Goal: Task Accomplishment & Management: Complete application form

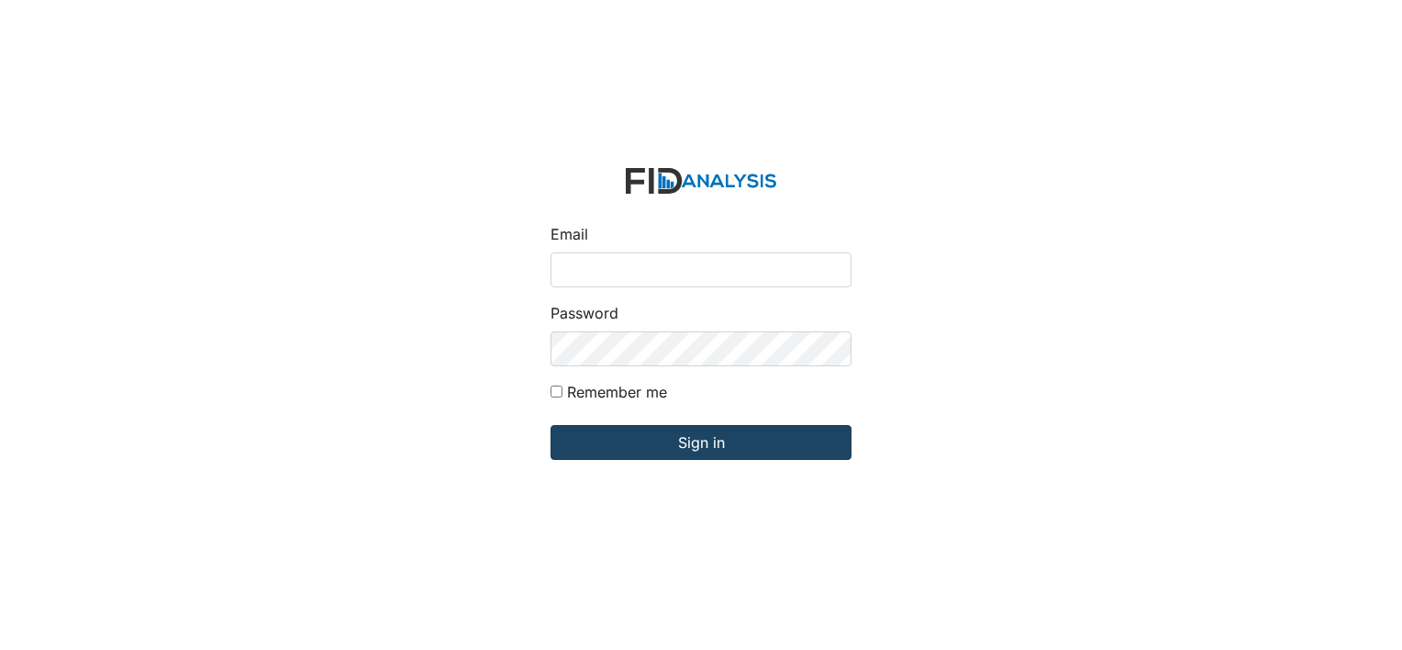
type input "[EMAIL_ADDRESS][DOMAIN_NAME]"
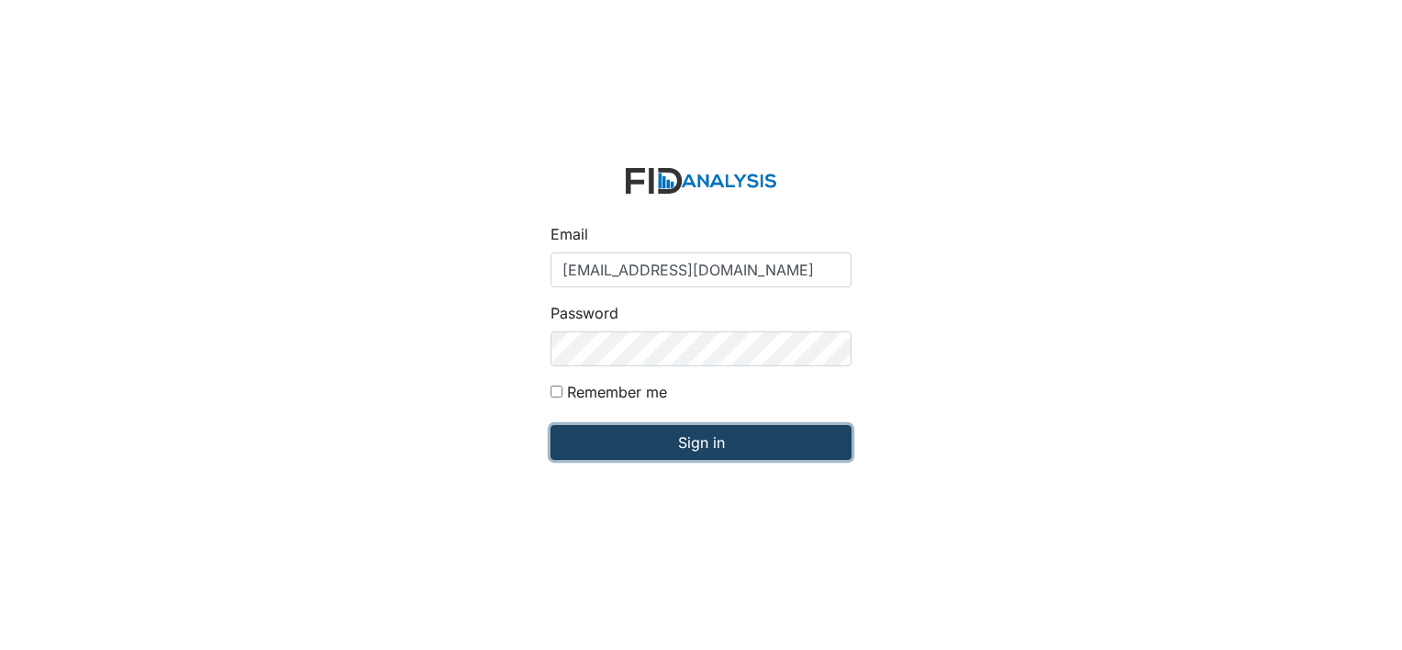
click at [615, 441] on input "Sign in" at bounding box center [701, 442] width 301 height 35
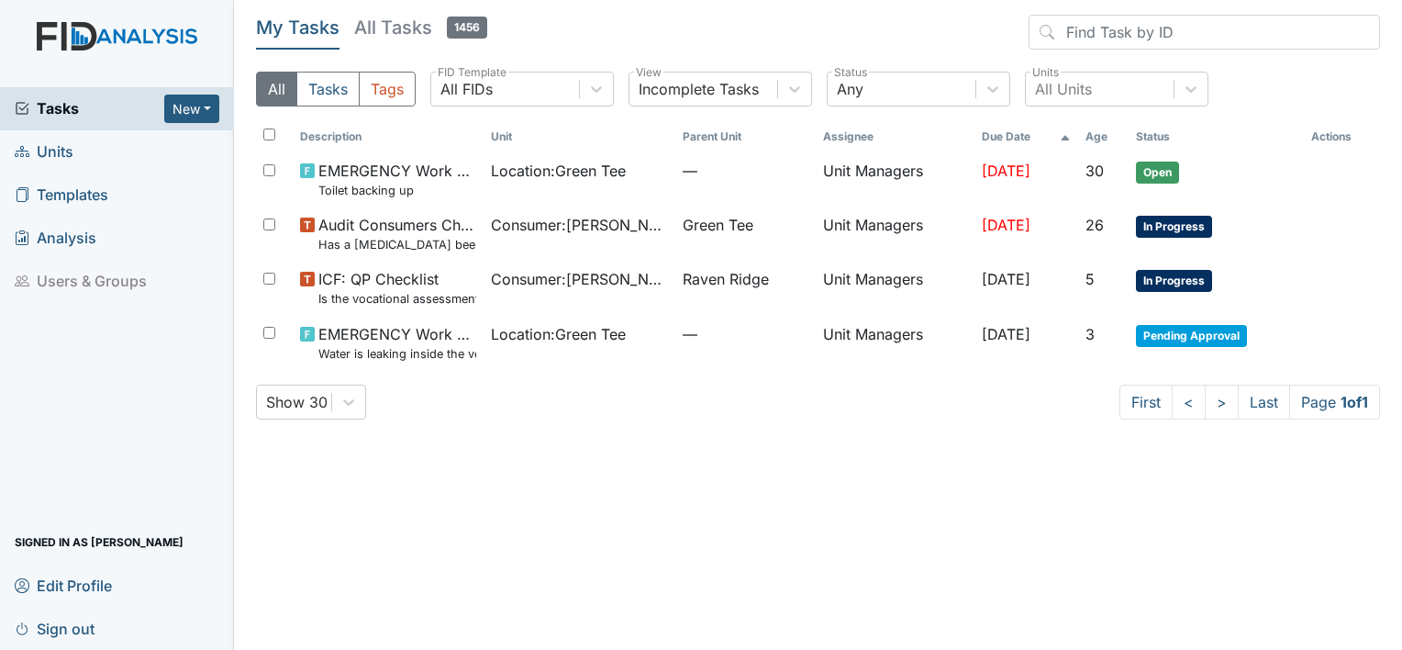
click at [59, 160] on span "Units" at bounding box center [44, 152] width 59 height 28
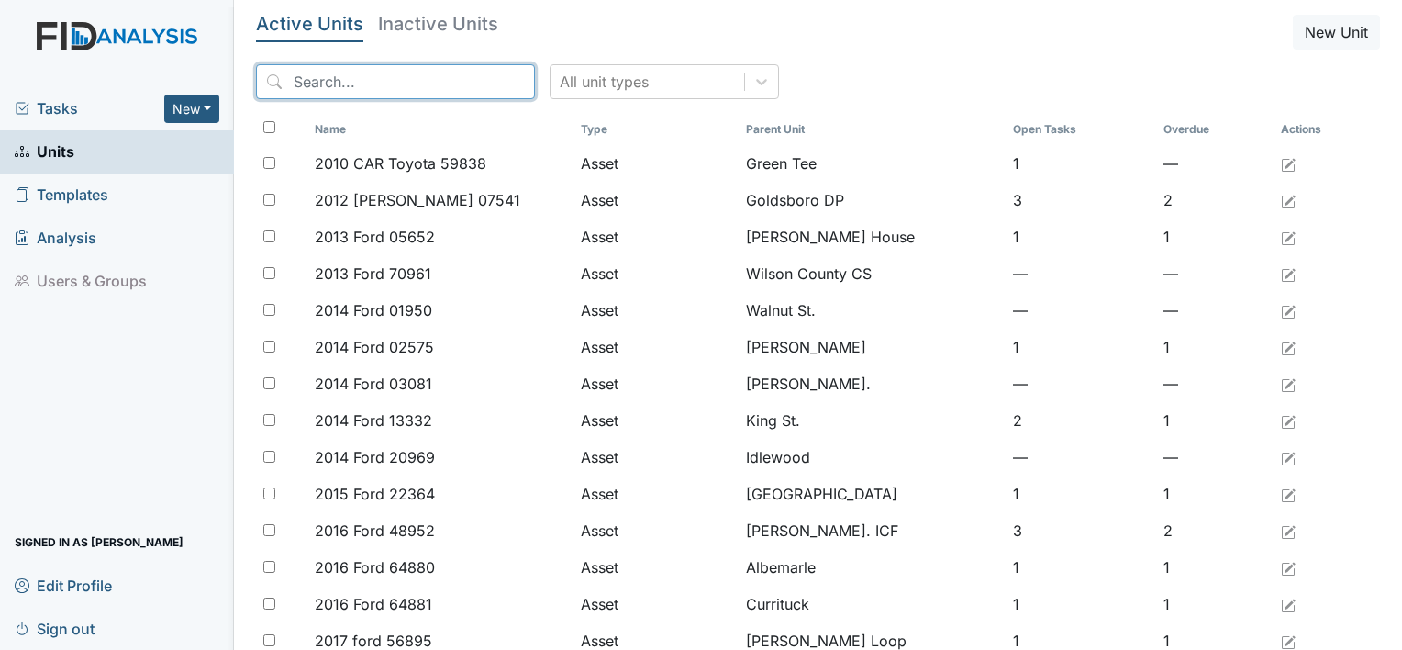
click at [340, 76] on input "search" at bounding box center [395, 81] width 279 height 35
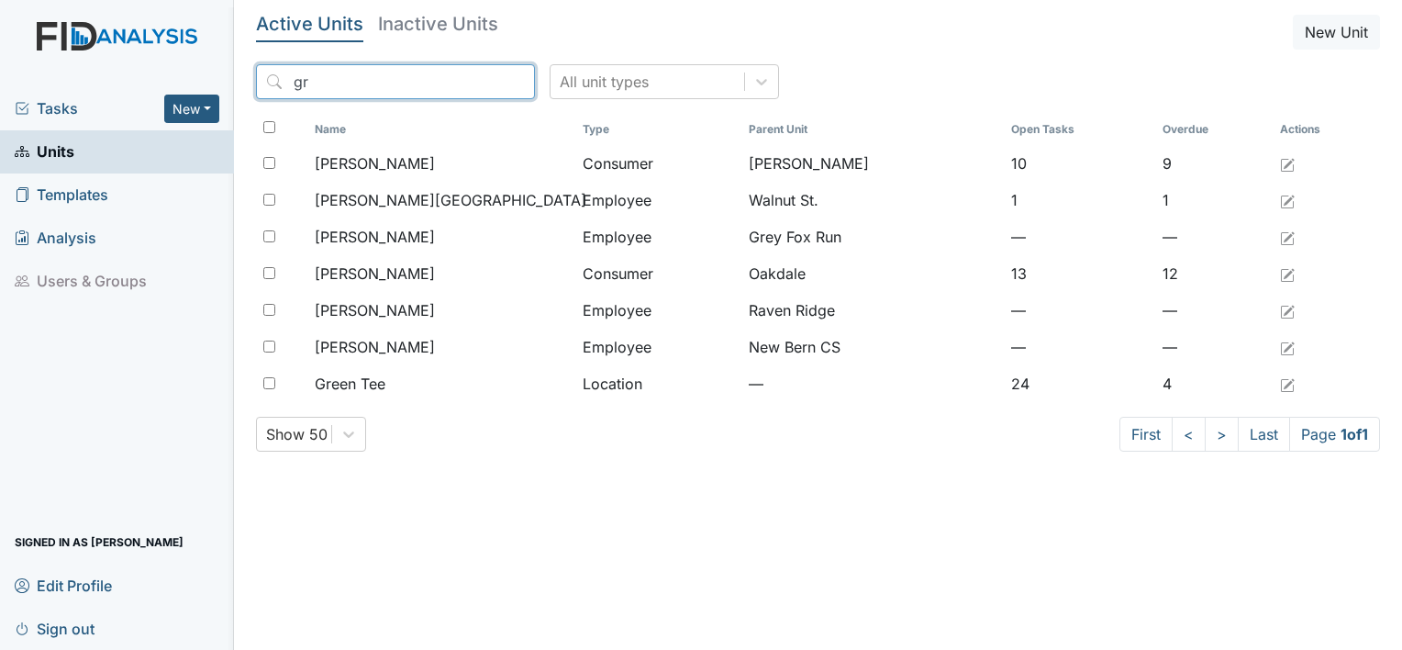
type input "g"
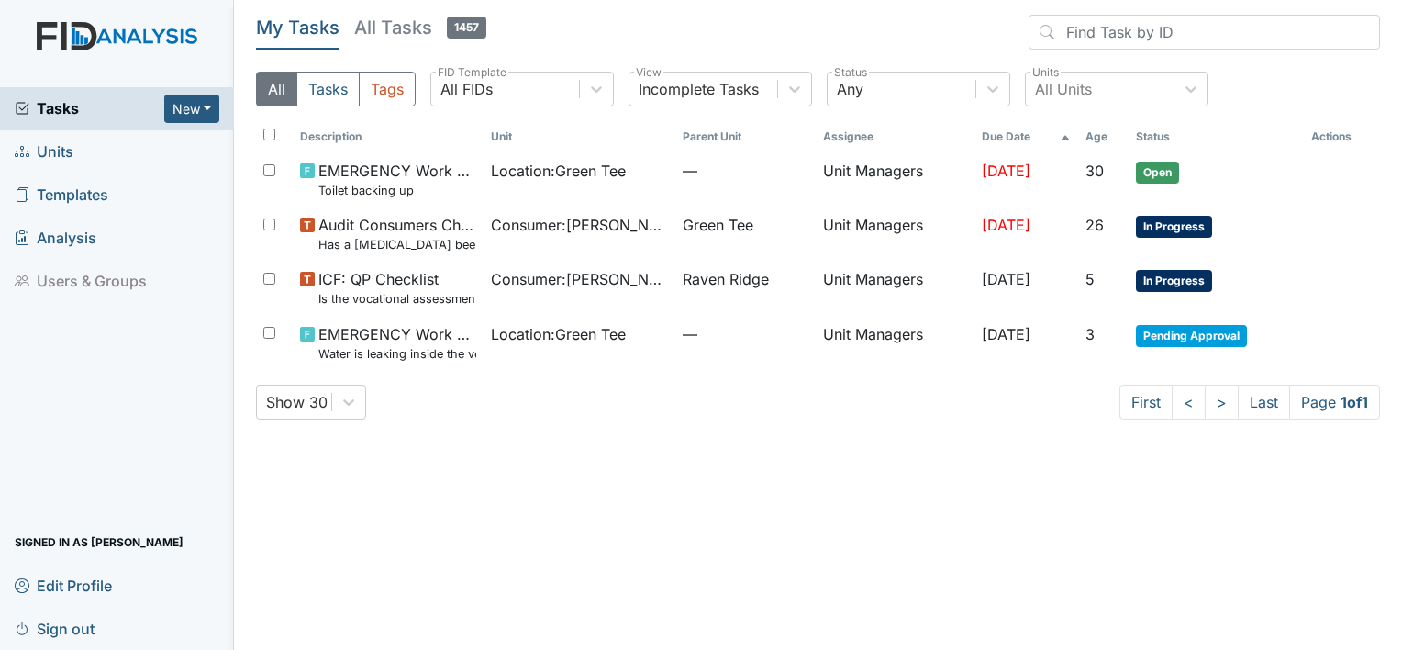
click at [61, 152] on span "Units" at bounding box center [44, 152] width 59 height 28
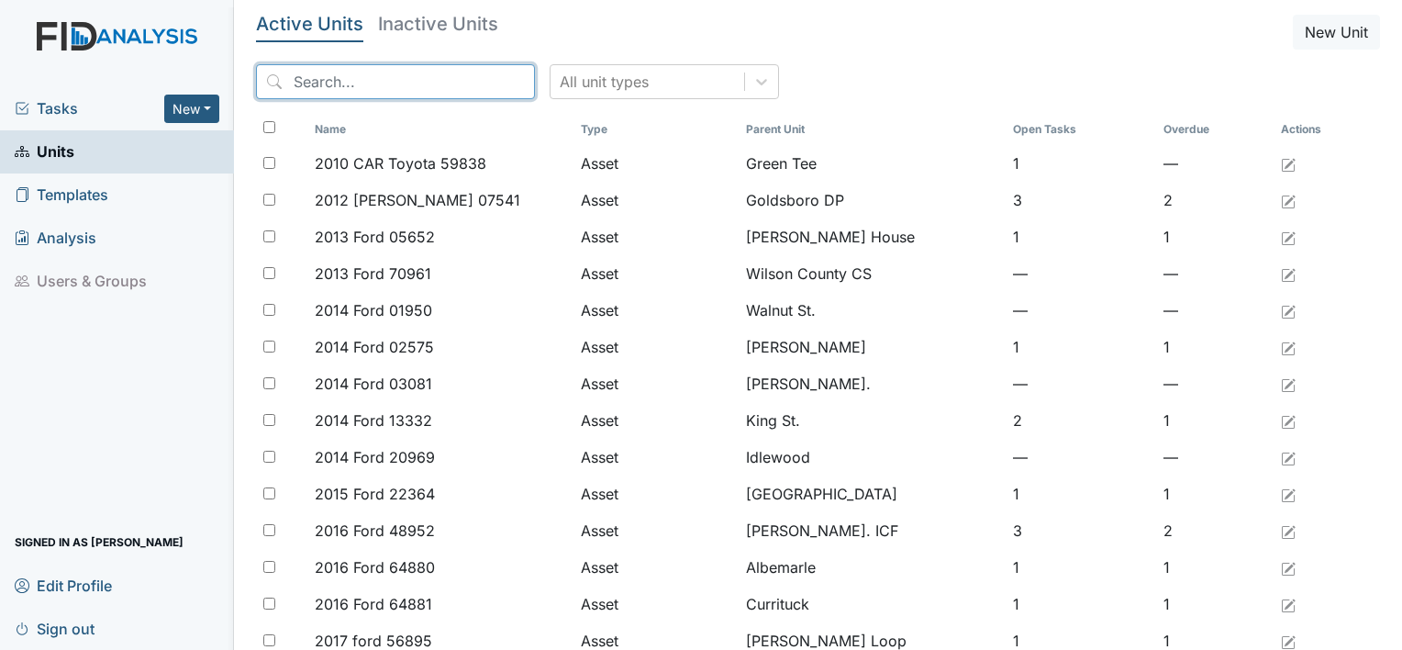
click at [294, 84] on input "search" at bounding box center [395, 81] width 279 height 35
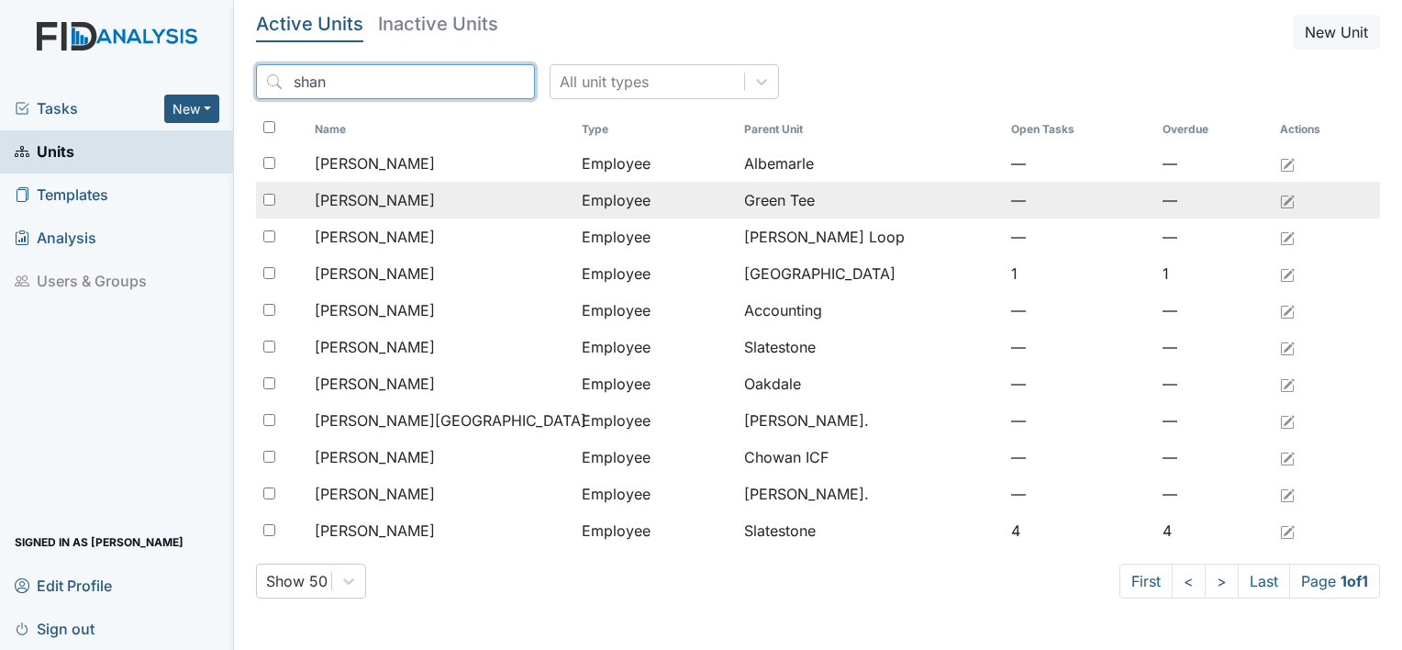
type input "shan"
click at [366, 198] on span "[PERSON_NAME]" at bounding box center [375, 200] width 120 height 22
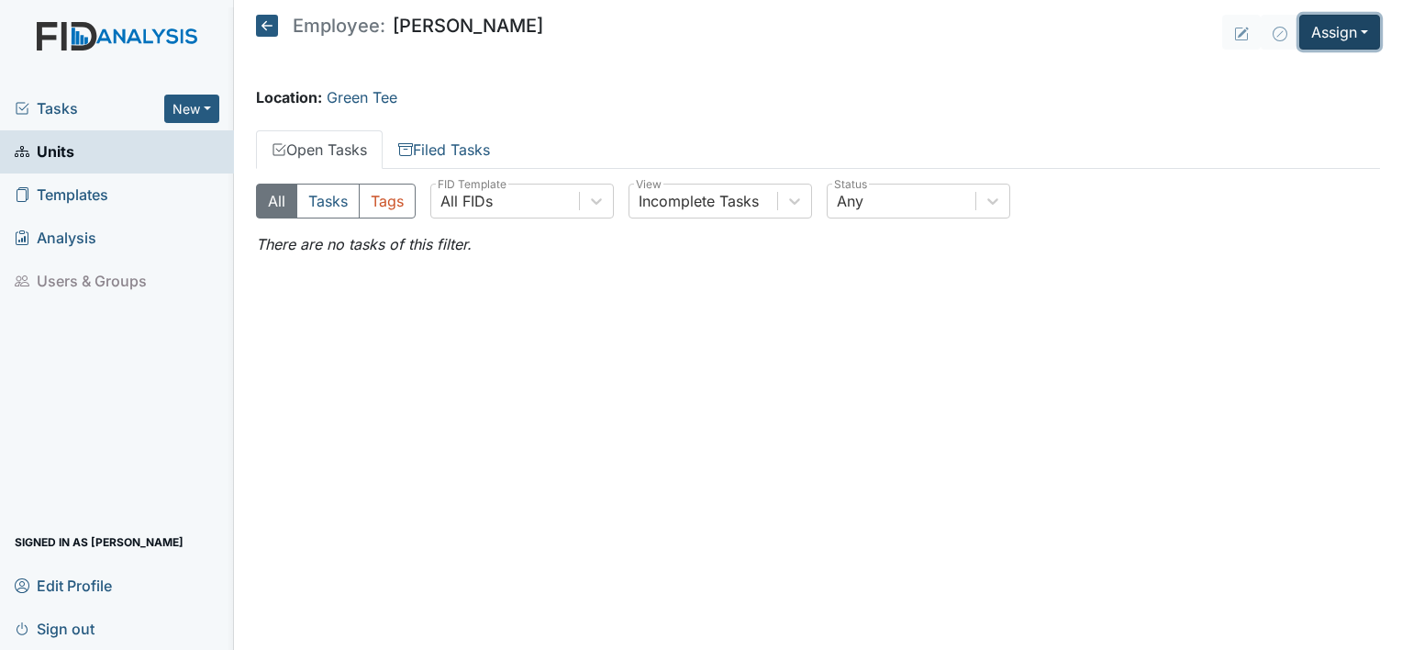
click at [1367, 33] on button "Assign" at bounding box center [1340, 32] width 81 height 35
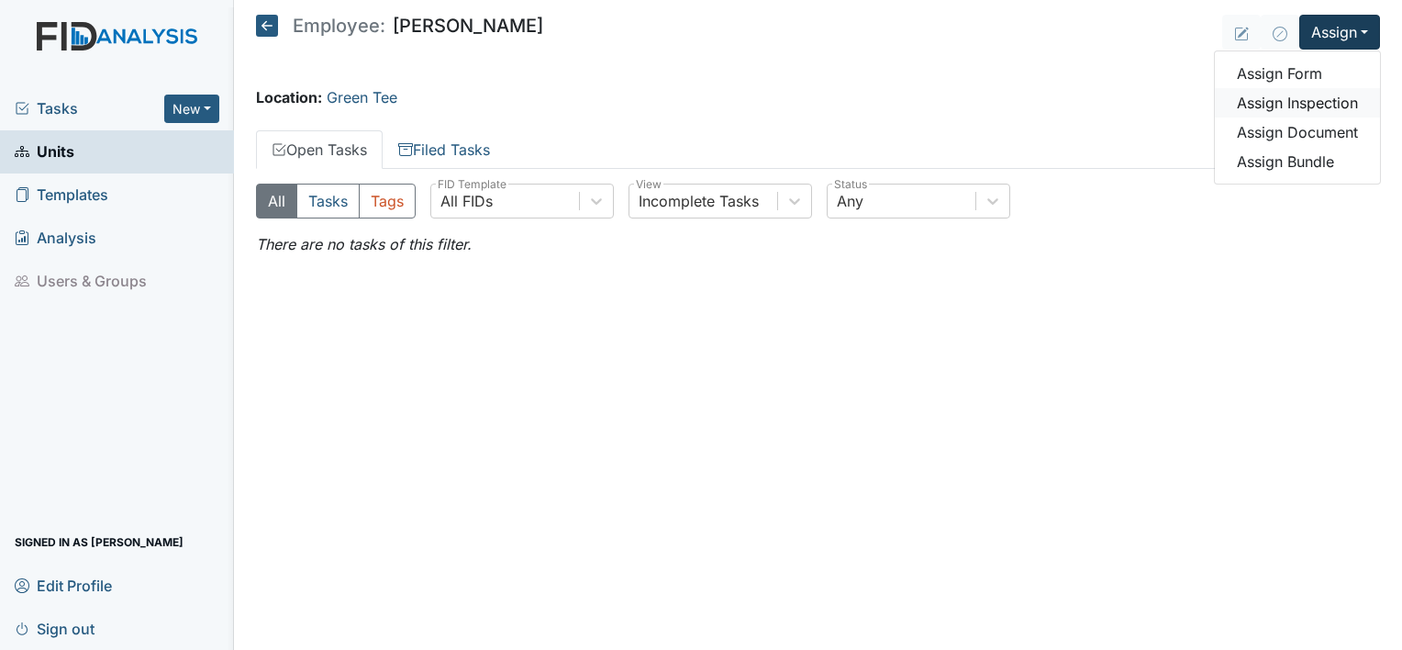
click at [1322, 103] on link "Assign Inspection" at bounding box center [1297, 102] width 165 height 29
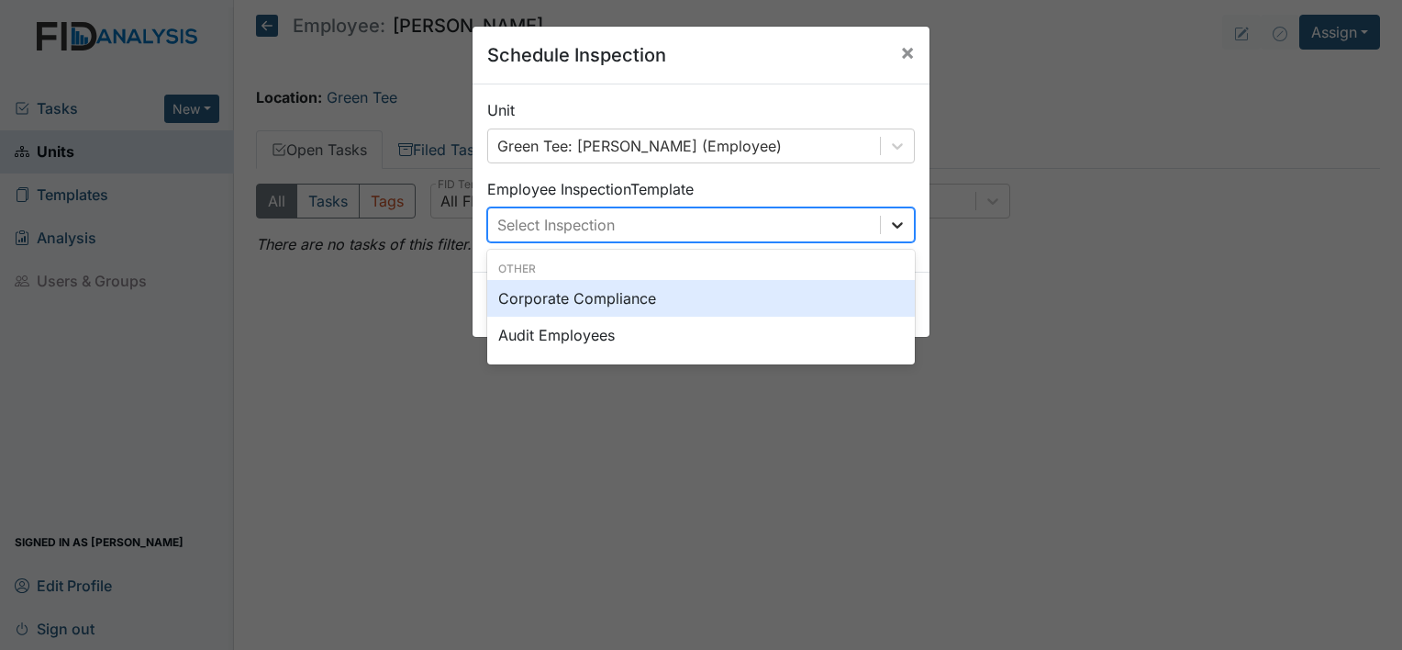
click at [892, 224] on icon at bounding box center [897, 225] width 11 height 6
click at [900, 48] on span "×" at bounding box center [907, 52] width 15 height 27
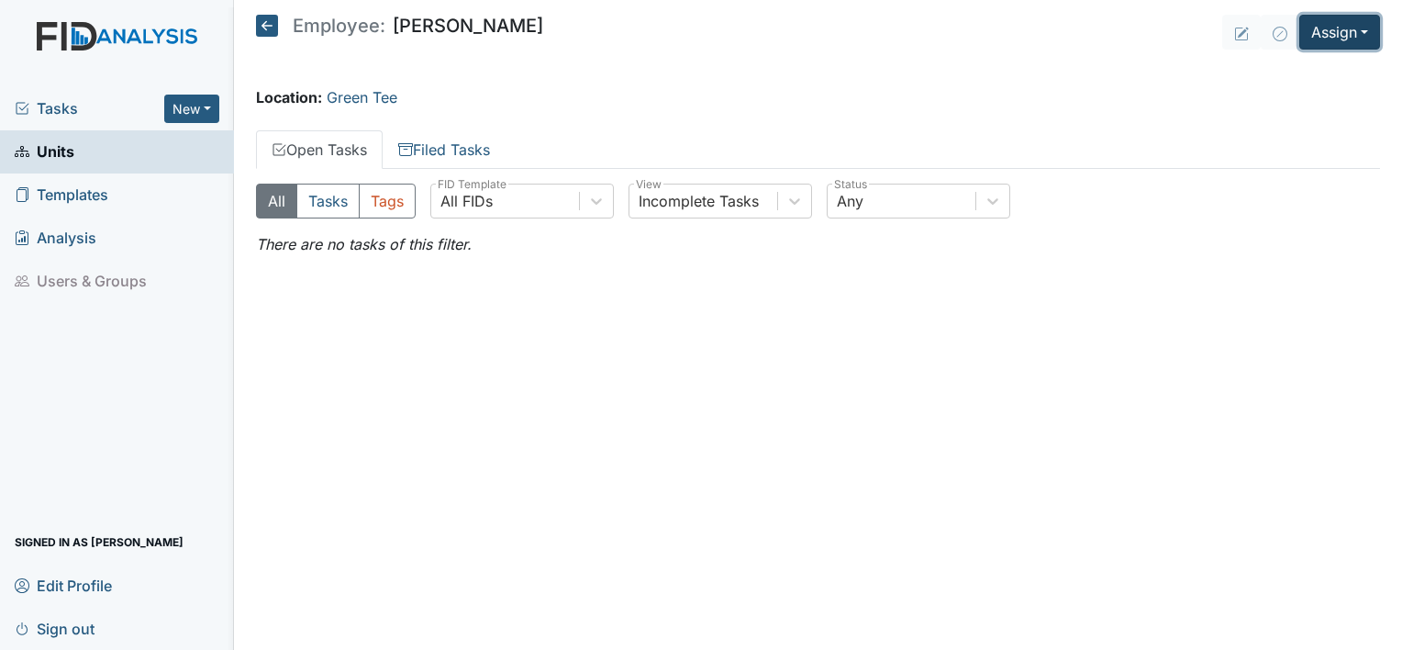
click at [1356, 37] on button "Assign" at bounding box center [1340, 32] width 81 height 35
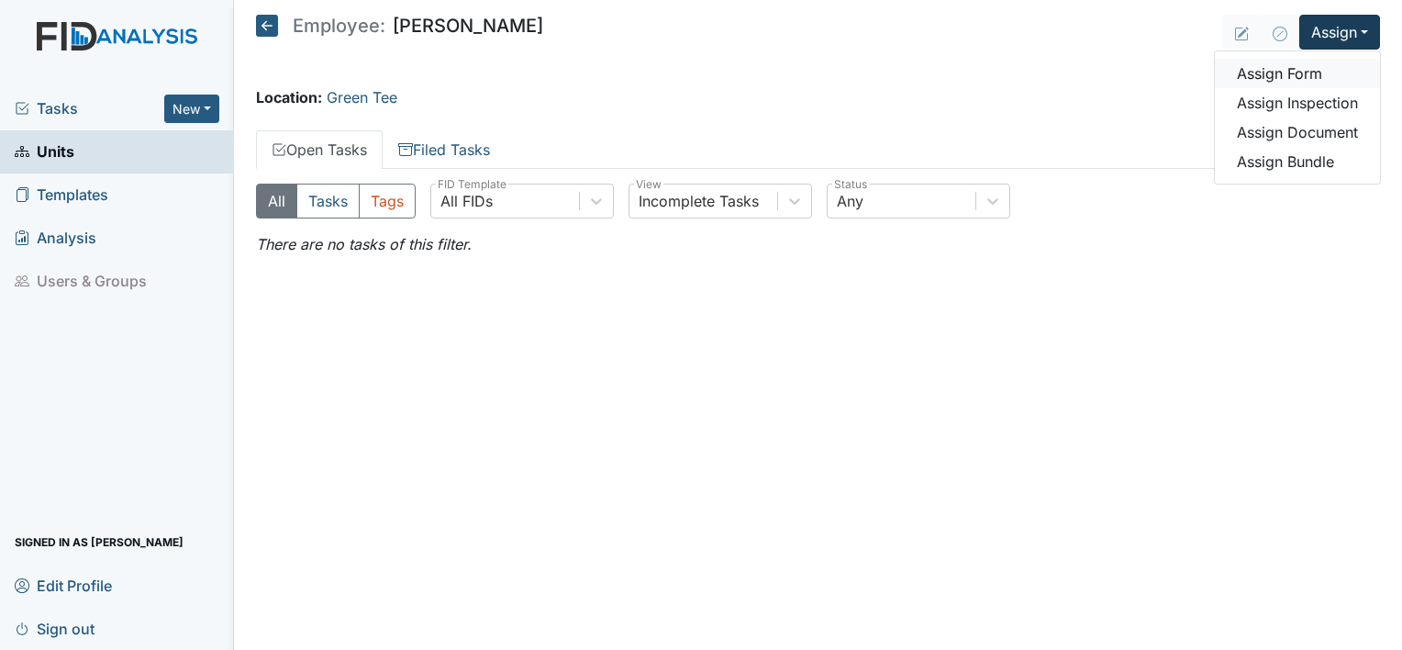
click at [1321, 66] on link "Assign Form" at bounding box center [1297, 73] width 165 height 29
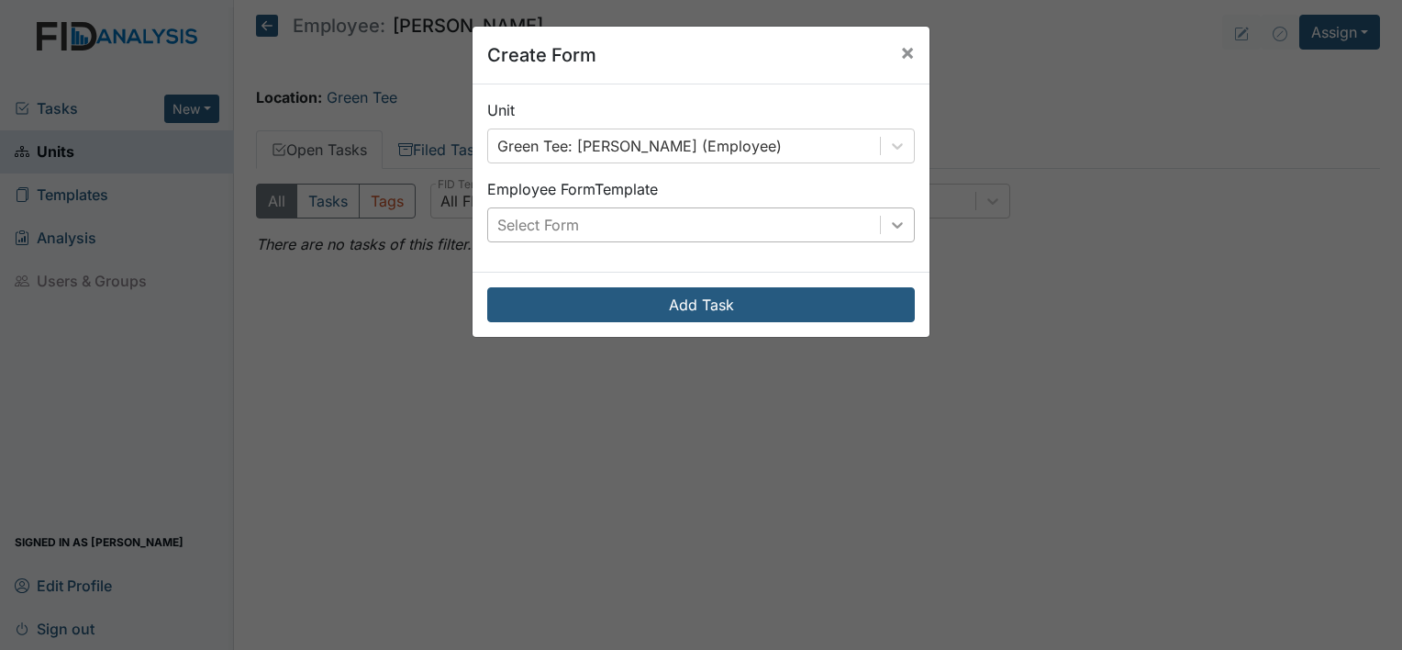
click at [899, 223] on div at bounding box center [897, 224] width 33 height 33
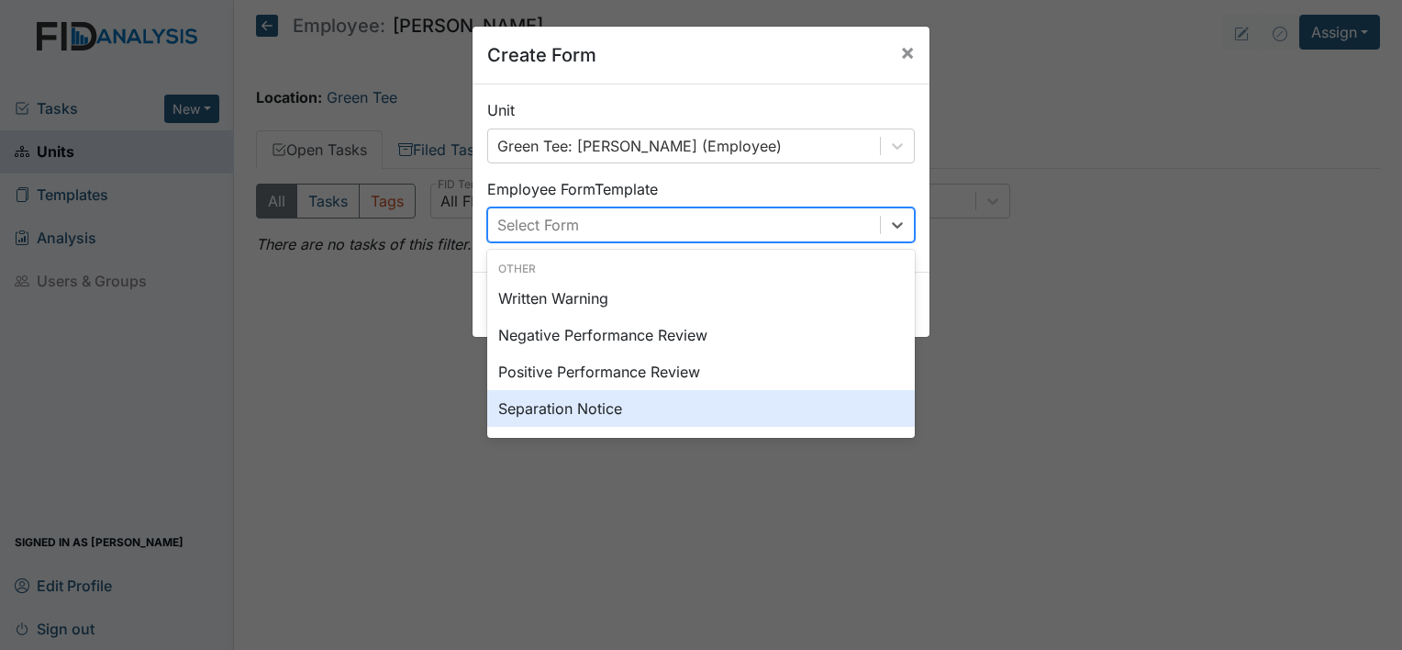
click at [615, 401] on div "Separation Notice" at bounding box center [701, 408] width 428 height 37
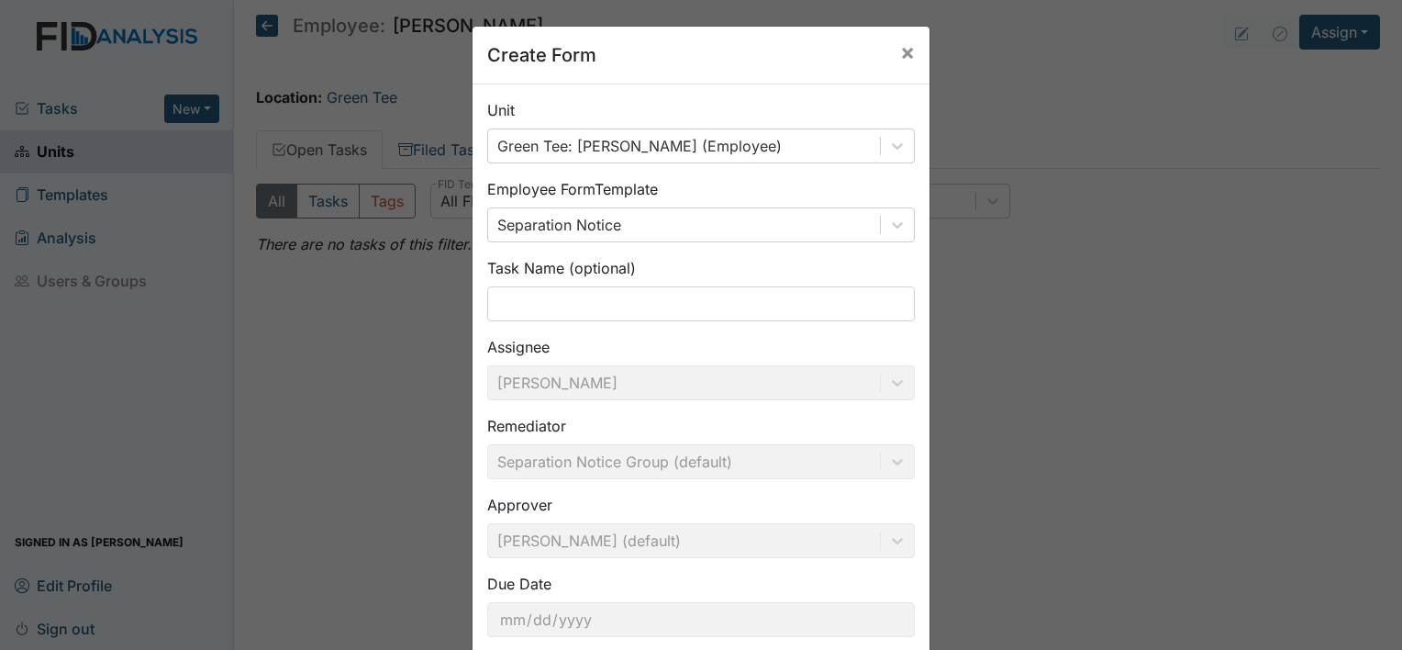
click at [615, 401] on div "Unit Green Tee: Hyman, Shanity (Employee) Employee Form Template Separation Not…" at bounding box center [701, 375] width 457 height 582
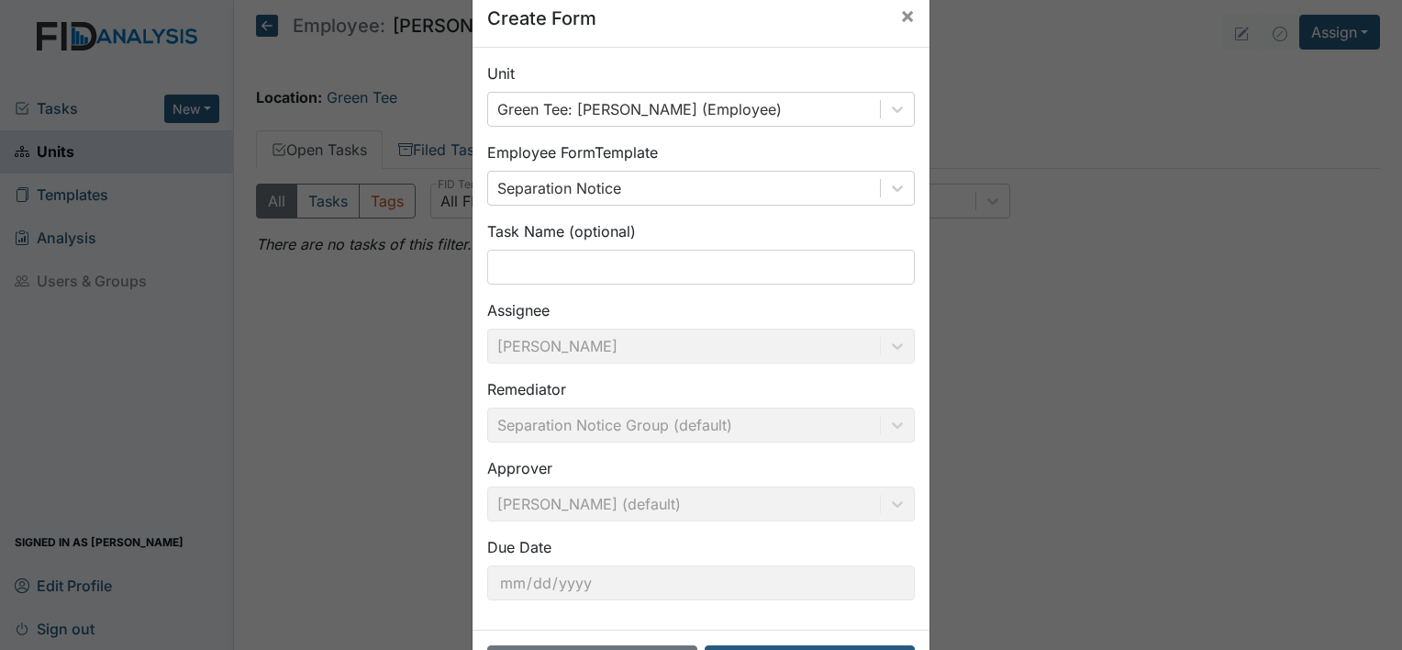
scroll to position [106, 0]
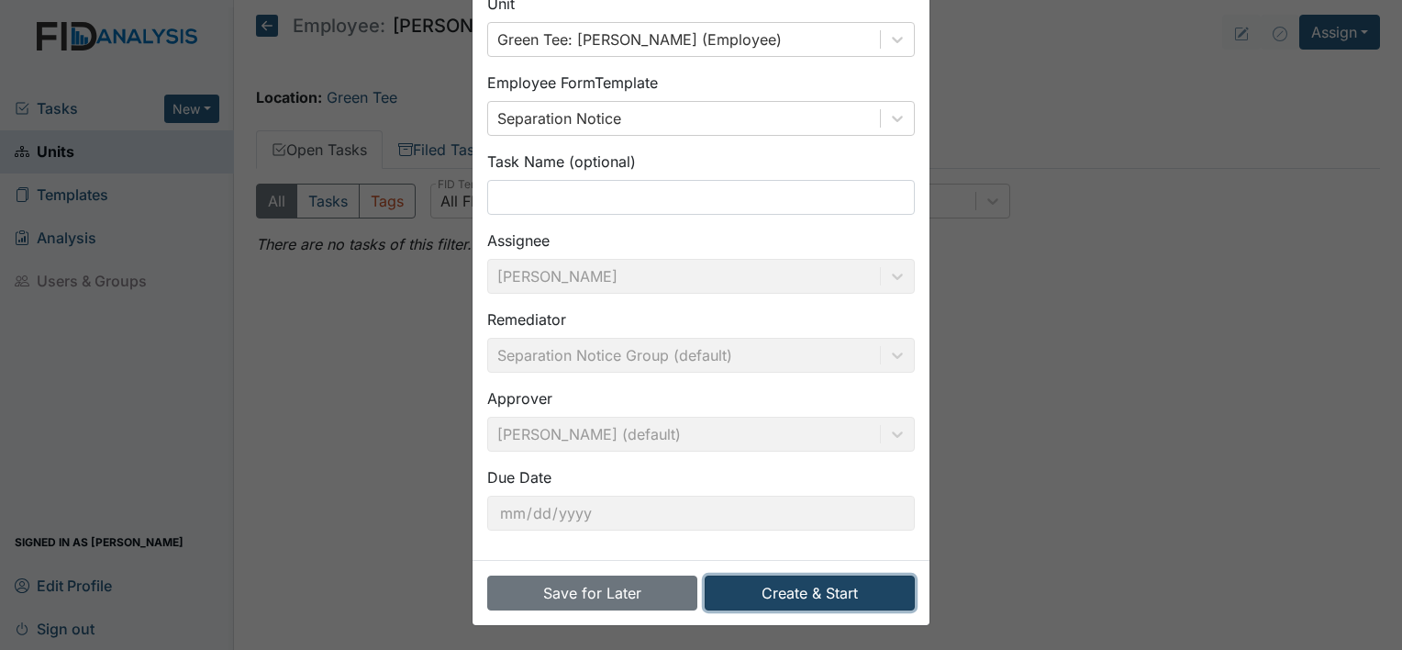
click at [805, 591] on button "Create & Start" at bounding box center [810, 592] width 210 height 35
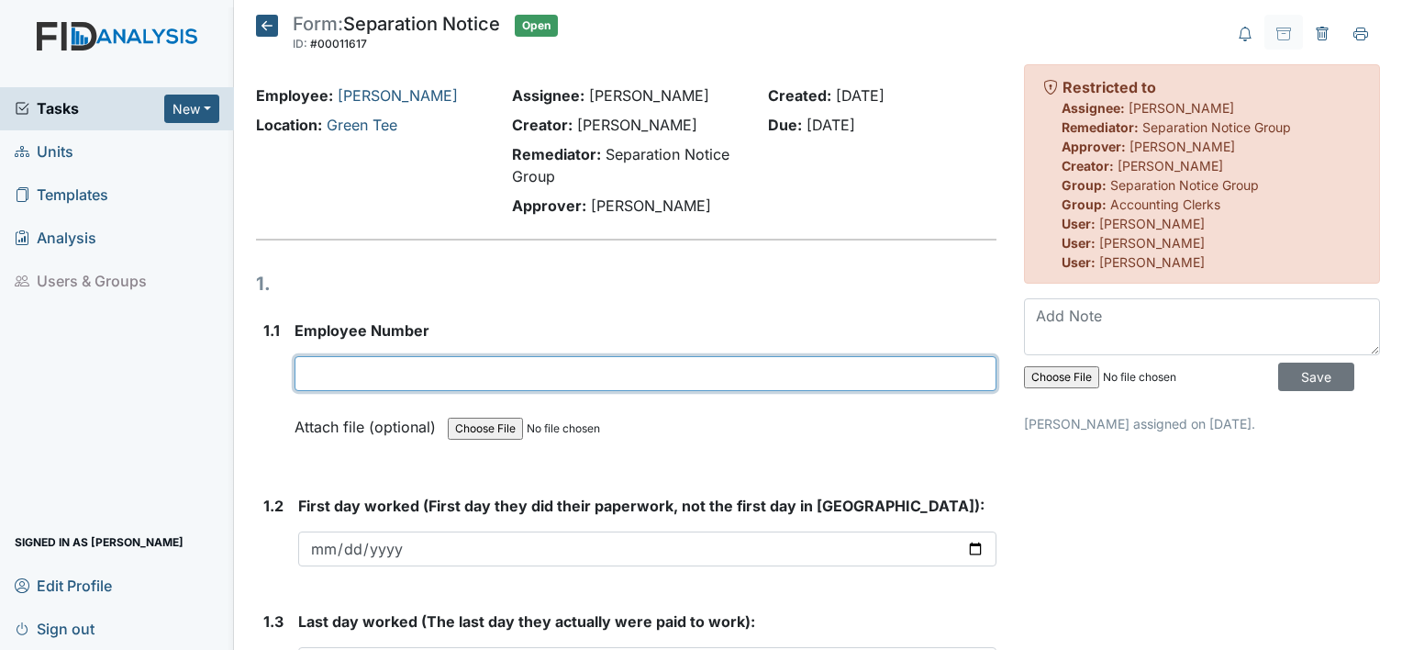
click at [378, 368] on input "text" at bounding box center [646, 373] width 702 height 35
type input "5"
type input "27032"
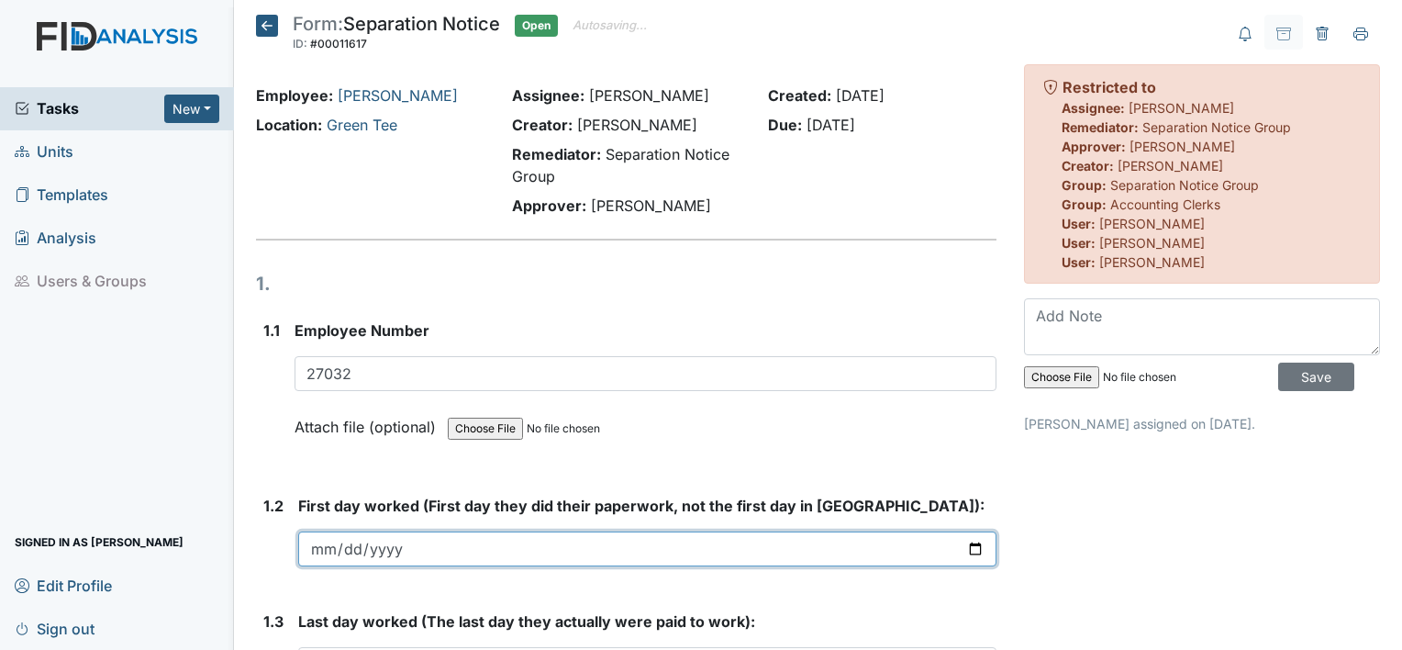
click at [323, 546] on input "date" at bounding box center [647, 548] width 698 height 35
type input "0024-08-07"
click at [320, 545] on input "date" at bounding box center [647, 548] width 698 height 35
type input "2024-08-07"
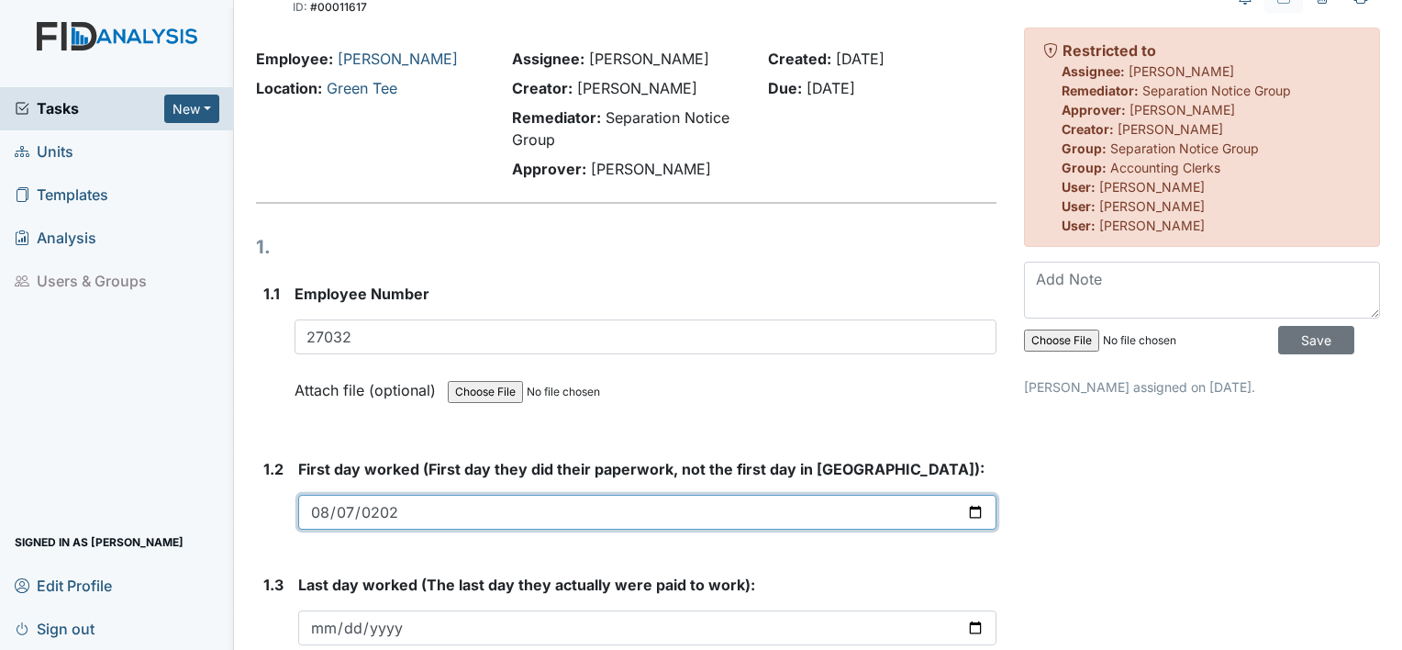
scroll to position [207, 0]
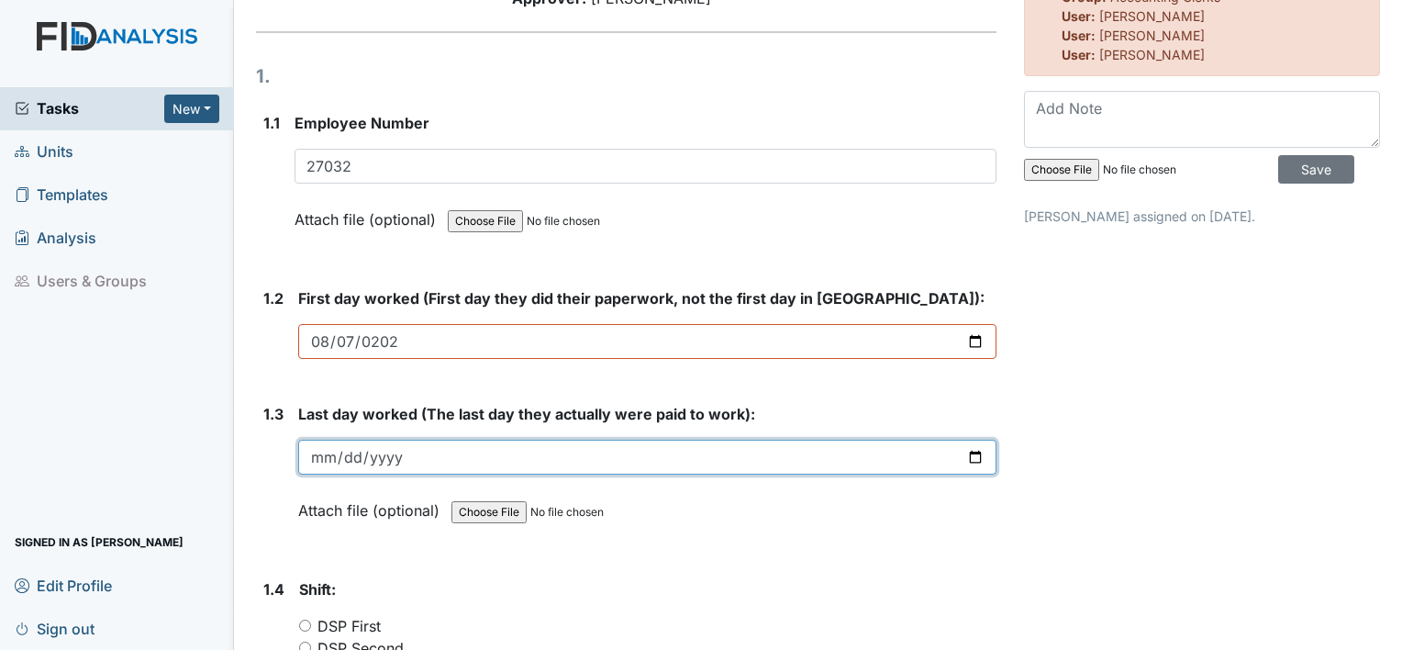
click at [333, 459] on input "date" at bounding box center [647, 457] width 698 height 35
type input "2025-08-24"
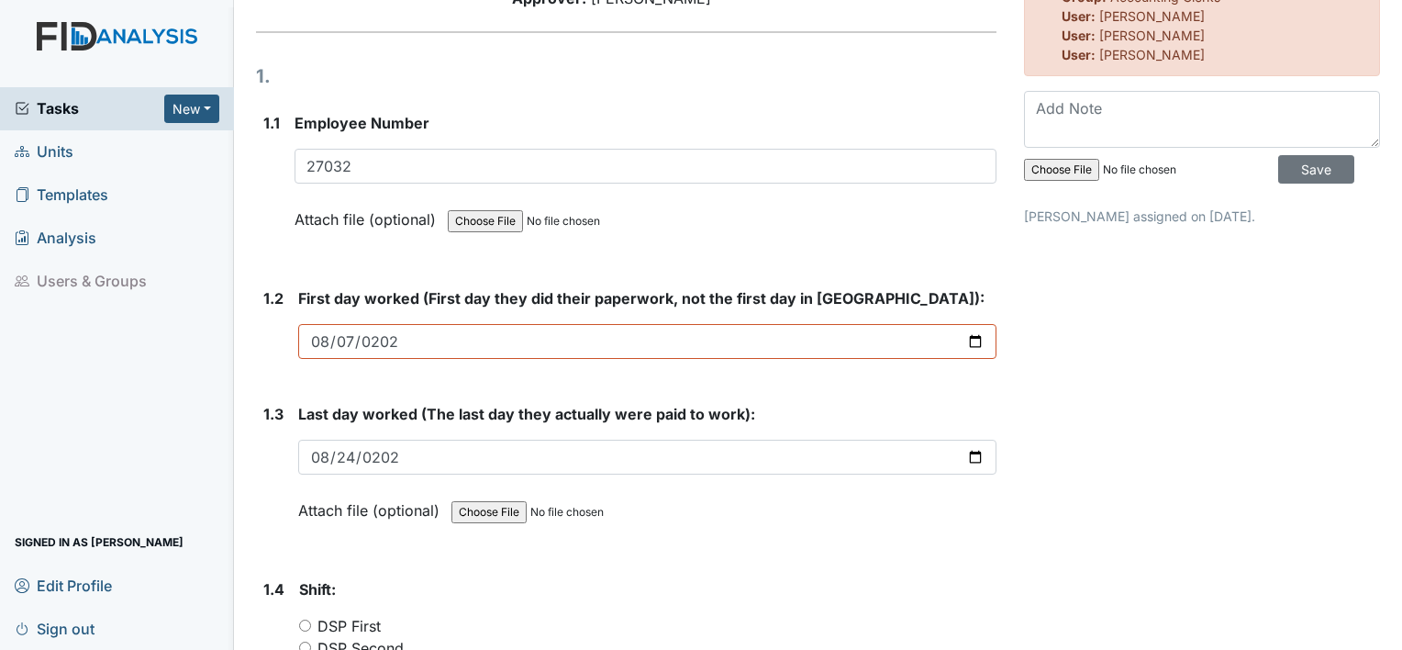
click at [550, 624] on div "DSP First" at bounding box center [647, 626] width 697 height 22
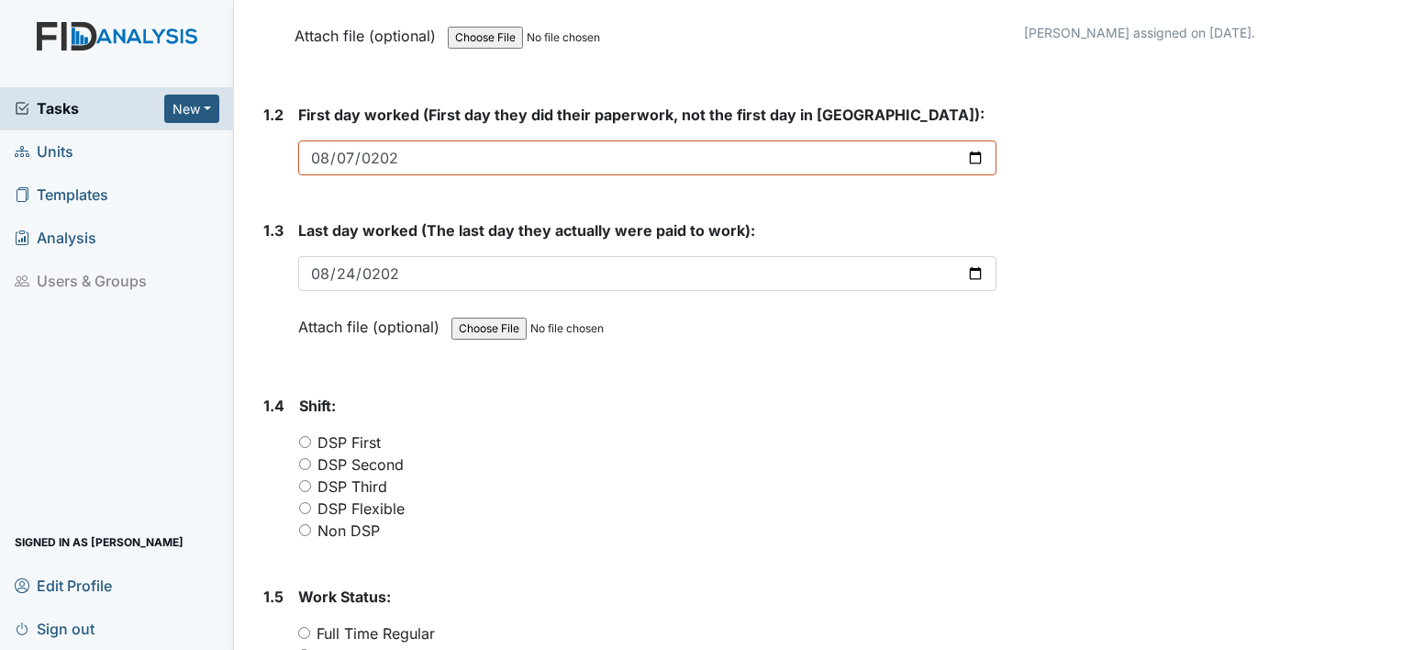
scroll to position [514, 0]
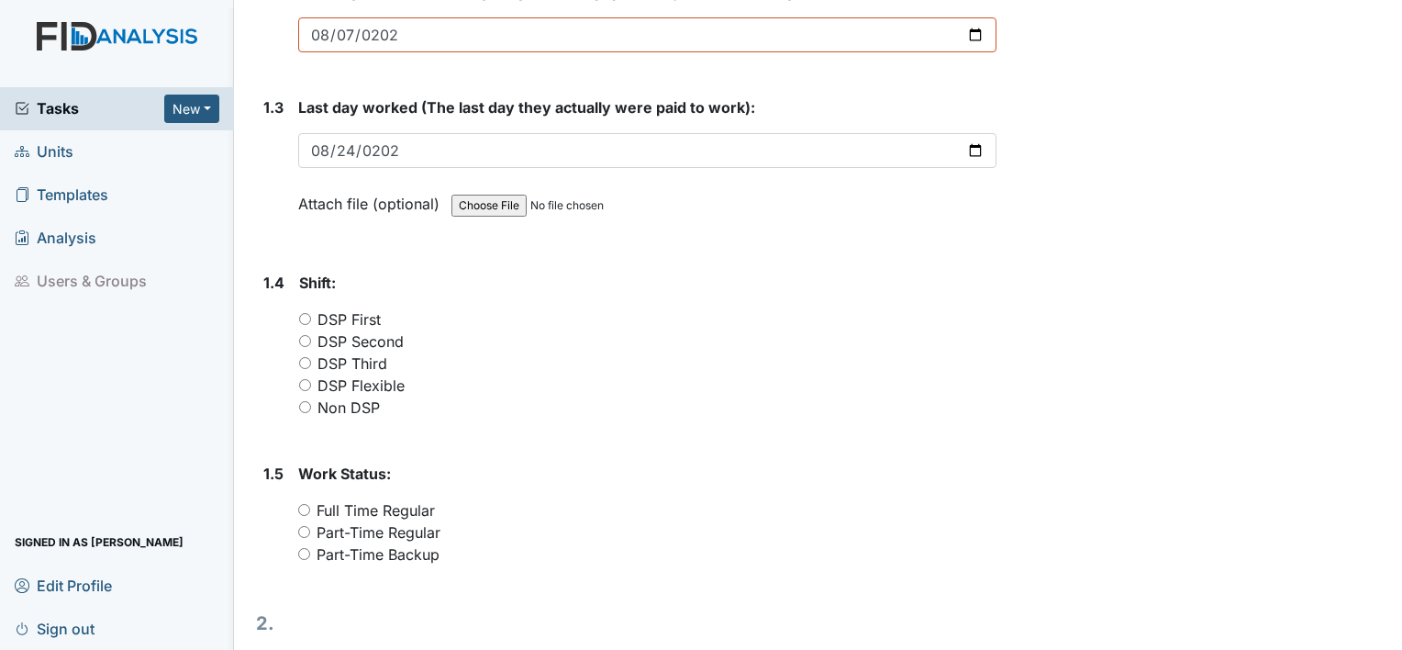
click at [305, 335] on input "DSP Second" at bounding box center [305, 341] width 12 height 12
radio input "true"
click at [306, 527] on input "Part-Time Regular" at bounding box center [304, 532] width 12 height 12
radio input "true"
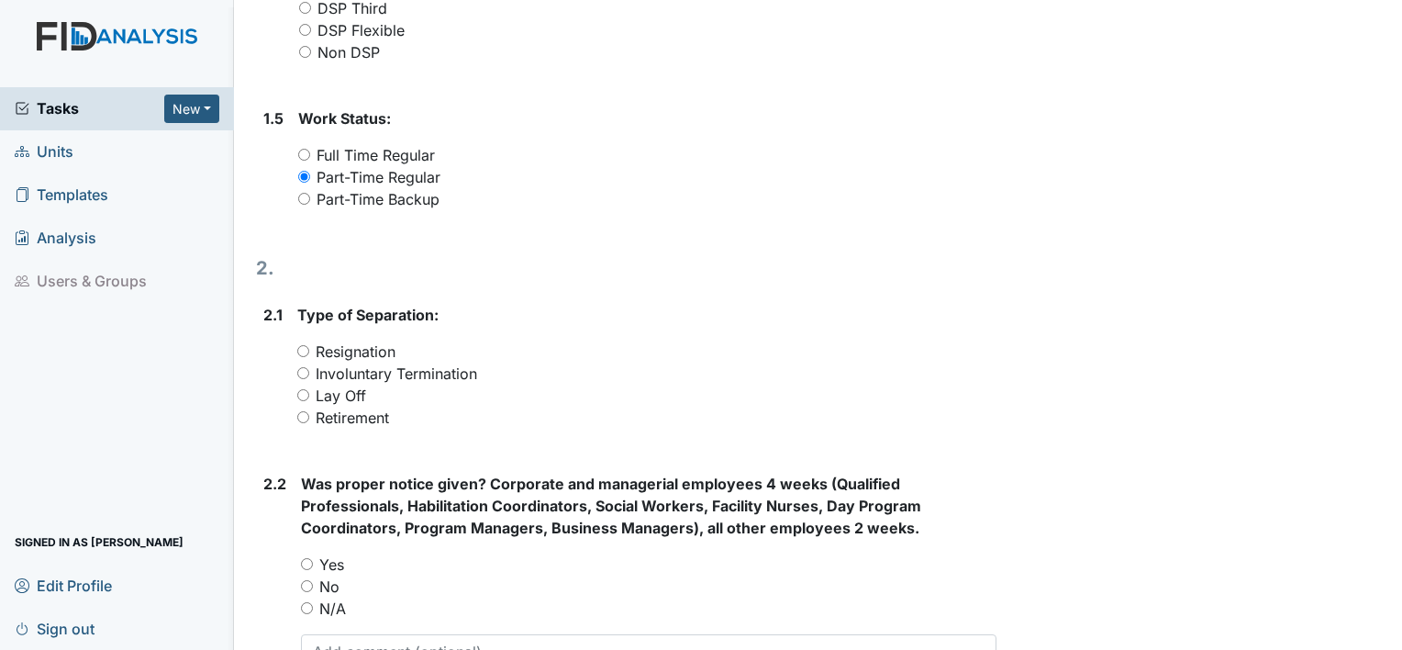
scroll to position [1002, 0]
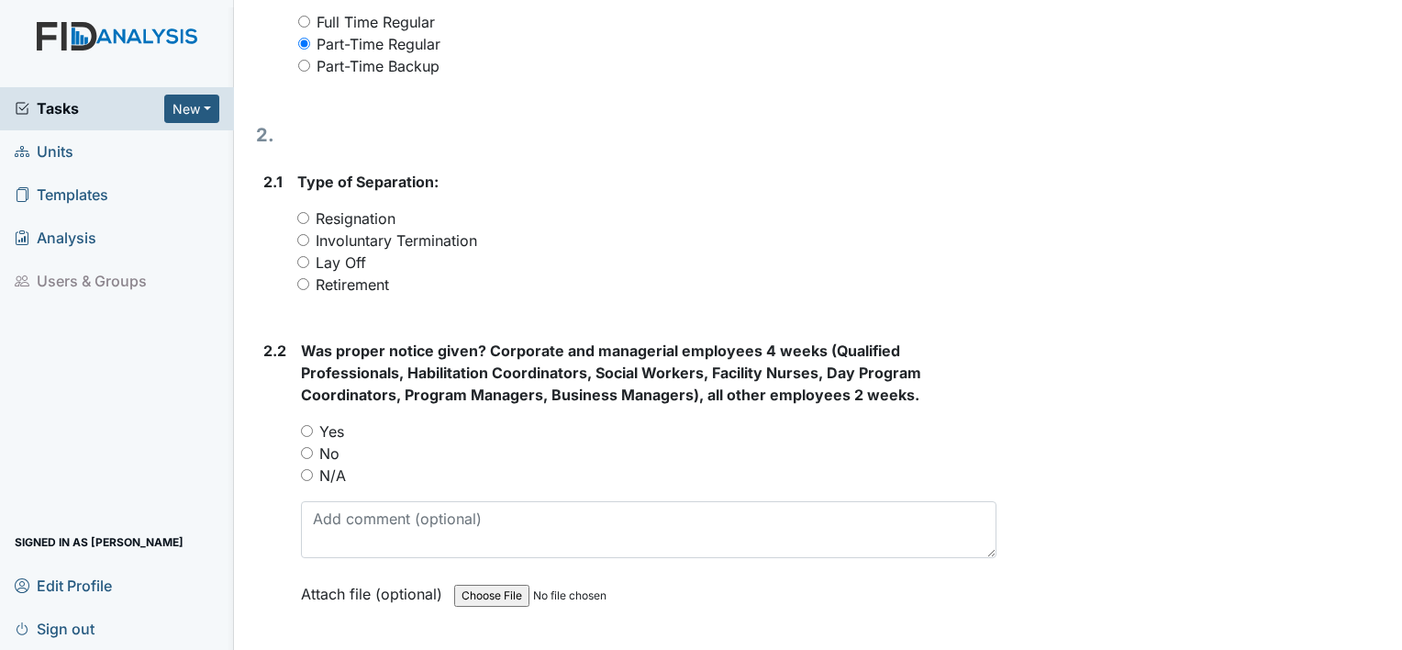
click at [309, 209] on div "Resignation" at bounding box center [646, 218] width 699 height 22
click at [301, 220] on input "Resignation" at bounding box center [303, 218] width 12 height 12
radio input "true"
click at [307, 451] on input "No" at bounding box center [307, 453] width 12 height 12
radio input "true"
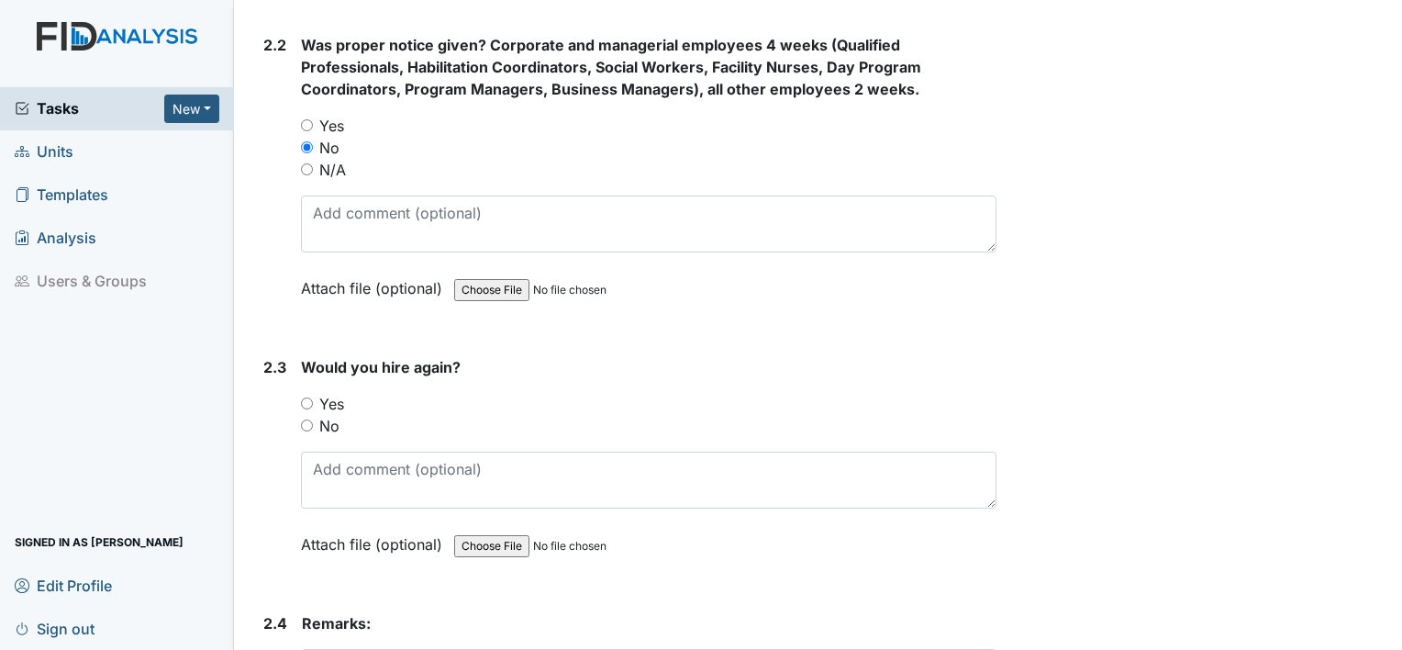
scroll to position [1357, 0]
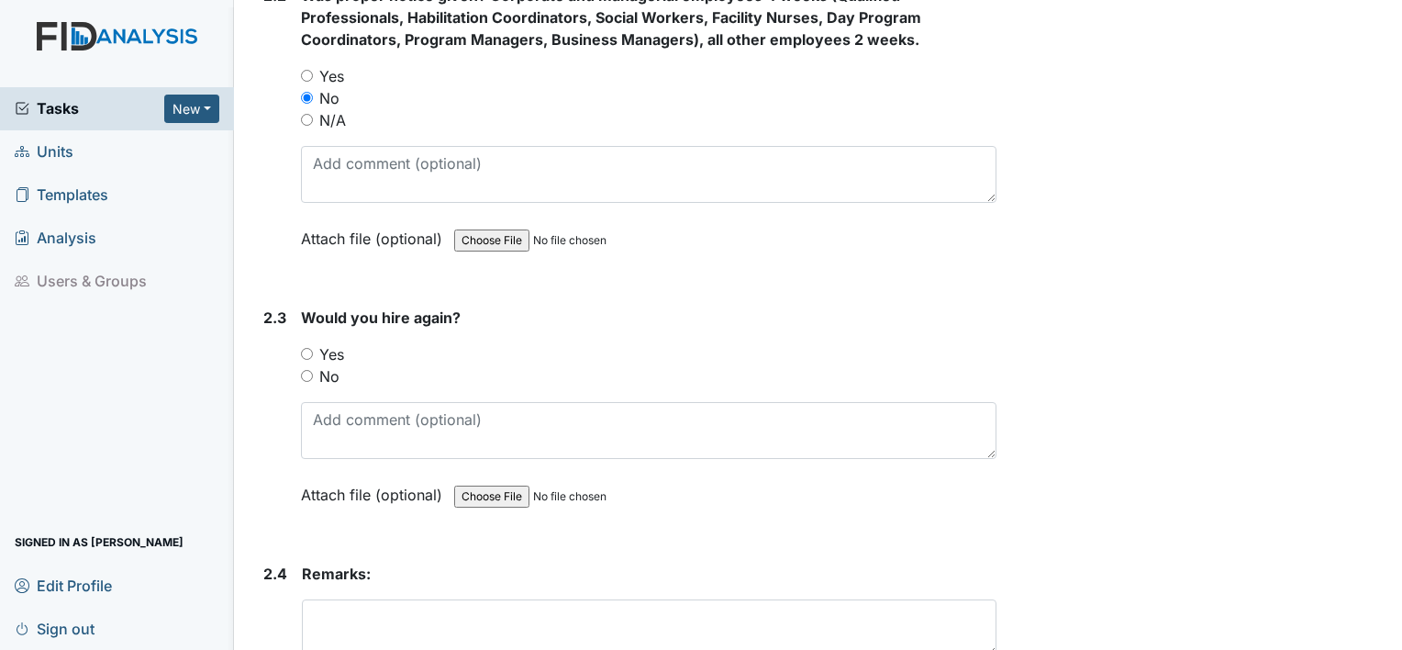
click at [303, 374] on input "No" at bounding box center [307, 376] width 12 height 12
radio input "true"
click at [321, 623] on textarea at bounding box center [649, 627] width 695 height 57
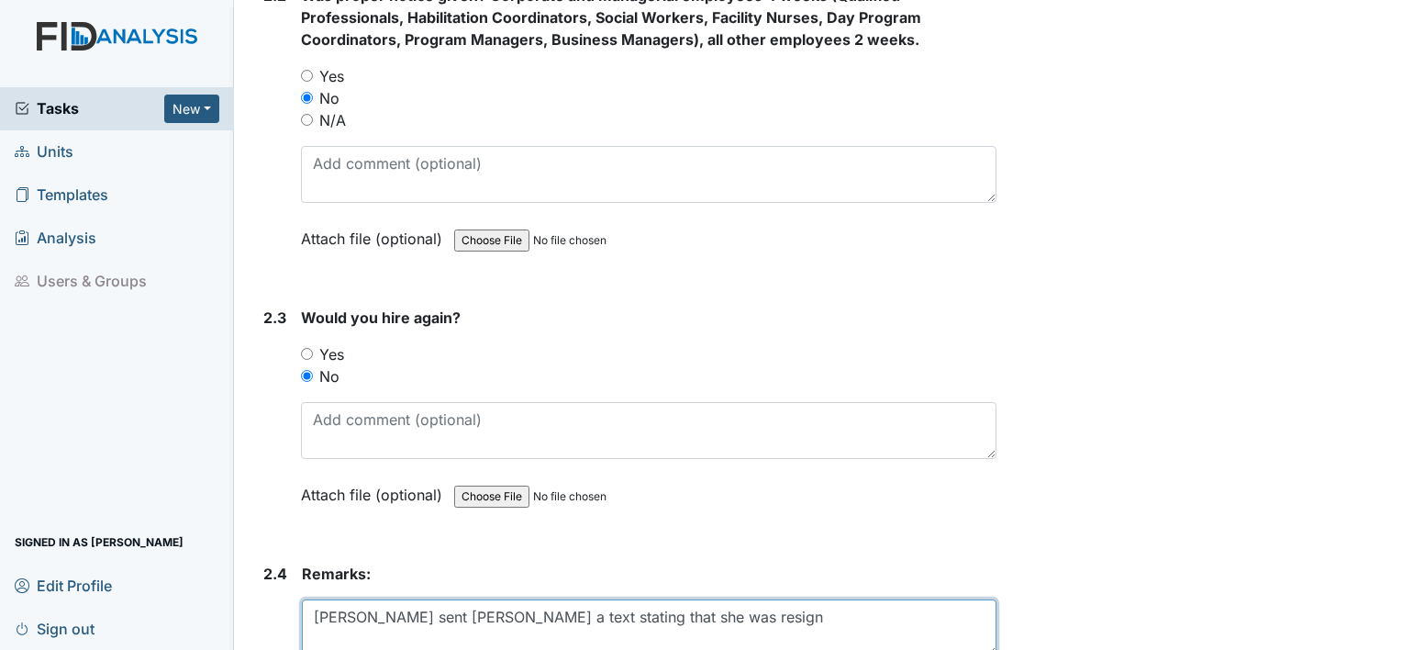
click at [505, 611] on textarea "Shanity sent Deborah a text stating that she was resign" at bounding box center [649, 627] width 695 height 57
click at [774, 612] on textarea "Shanity sent Deborah a text 8/29/2025 stating that she was resign" at bounding box center [649, 627] width 695 height 57
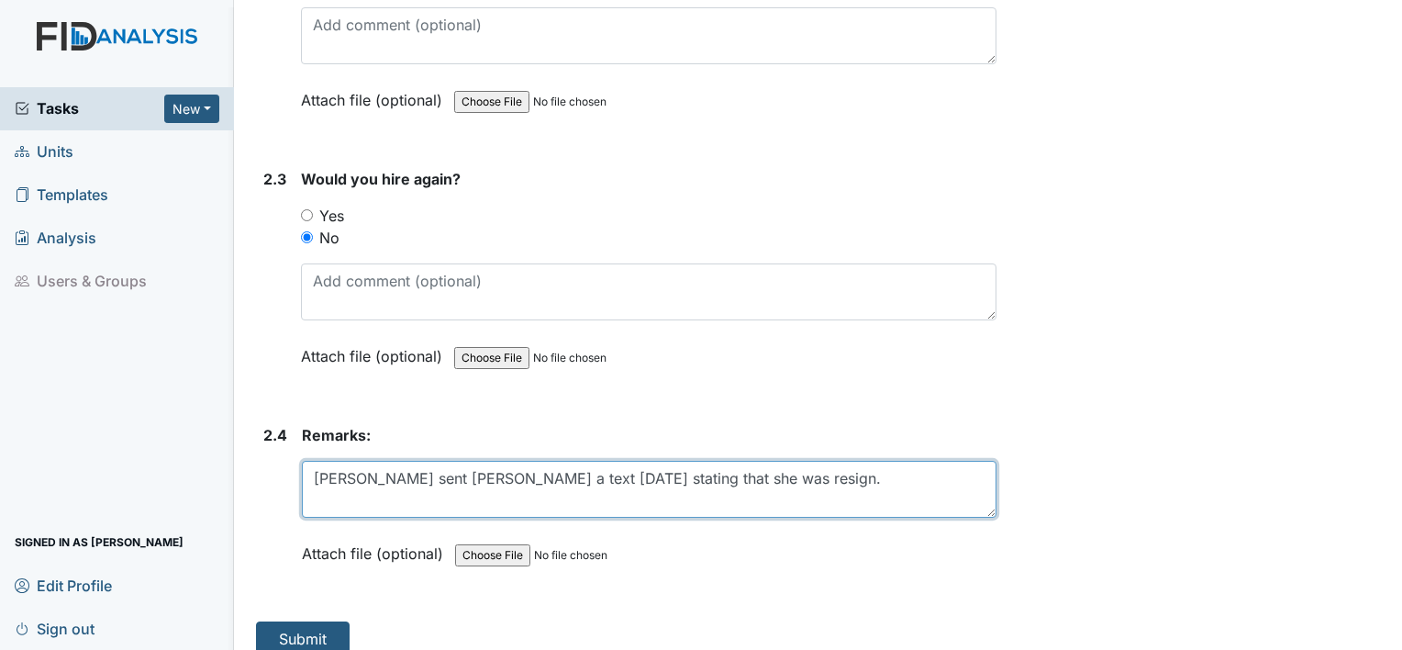
scroll to position [1504, 0]
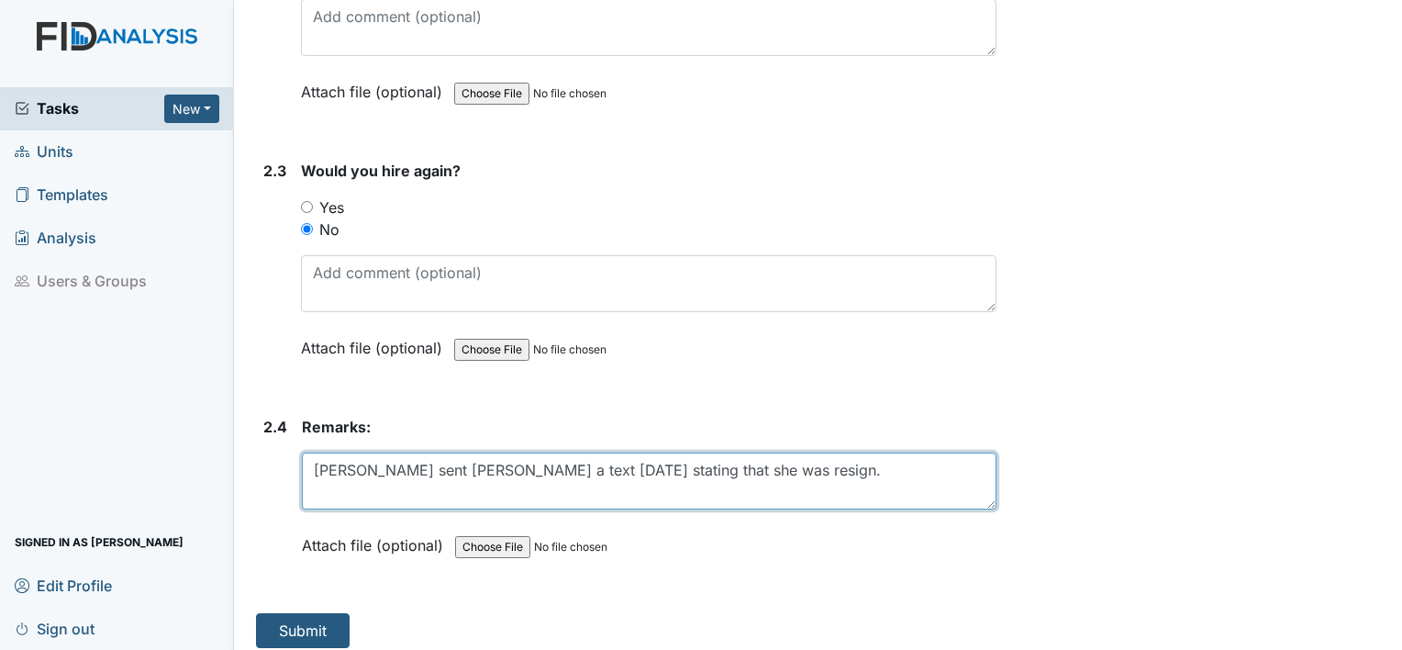
click at [798, 467] on textarea "Sanity sent Deborah a text 8/29/2025 stating that she was resign." at bounding box center [649, 480] width 695 height 57
click at [908, 468] on textarea "Sanity sent Deborah a text 8/29/2025 stating that she was resign. Quit without …" at bounding box center [649, 480] width 695 height 57
click at [941, 466] on textarea "Sanity sent Deborah a text 8/29/2025 stating that she was resign. Quit without …" at bounding box center [649, 480] width 695 height 57
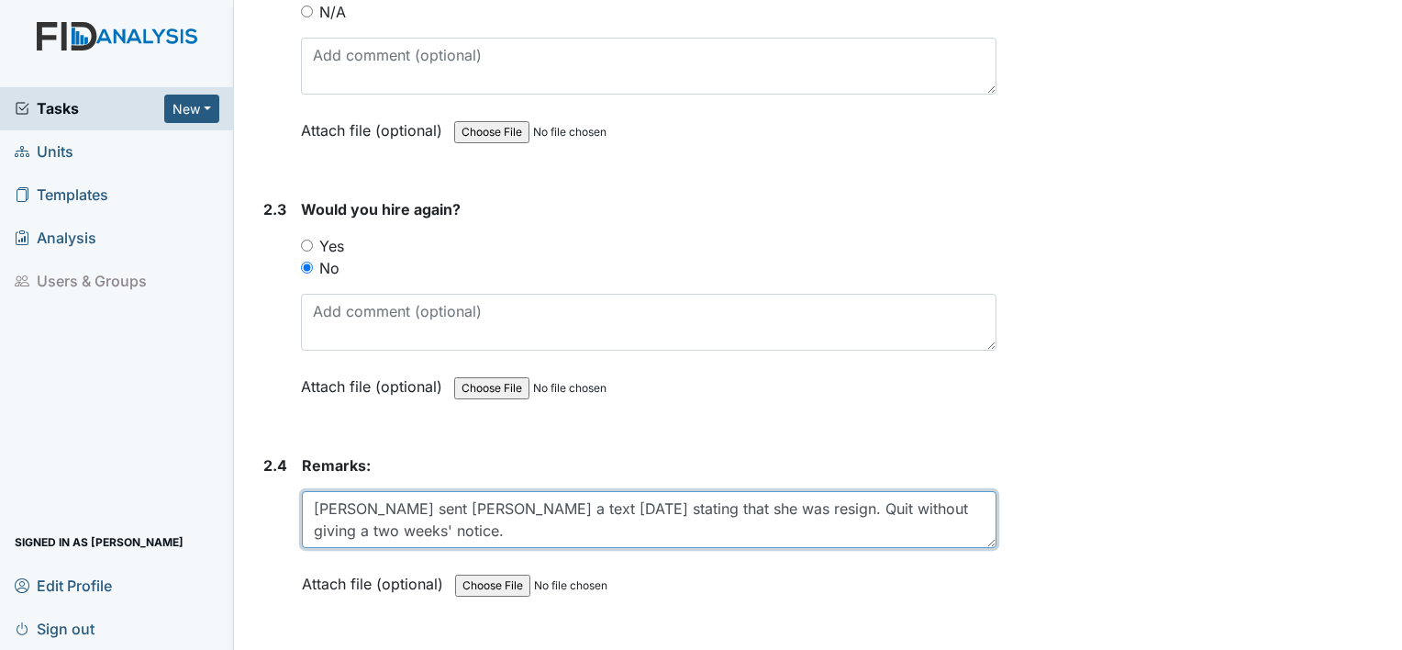
scroll to position [1512, 0]
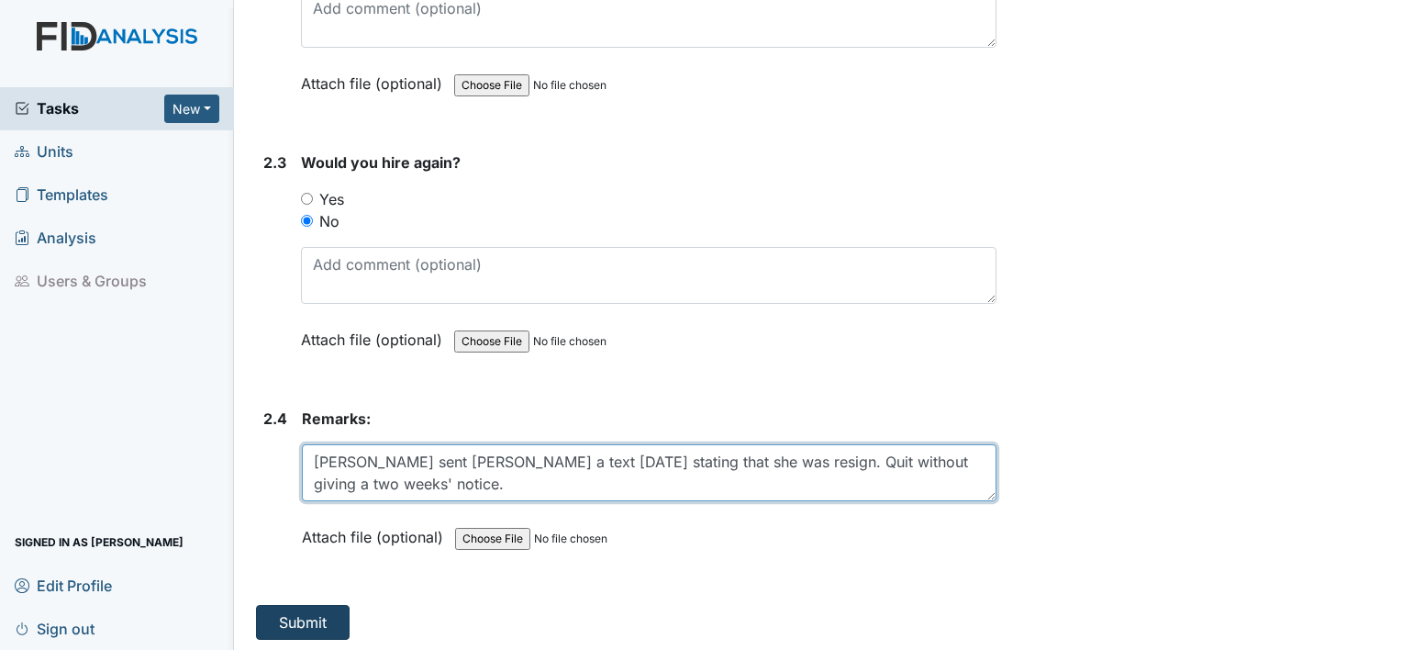
type textarea "Sanity sent Deborah a text 8/29/2025 stating that she was resign. Quit without …"
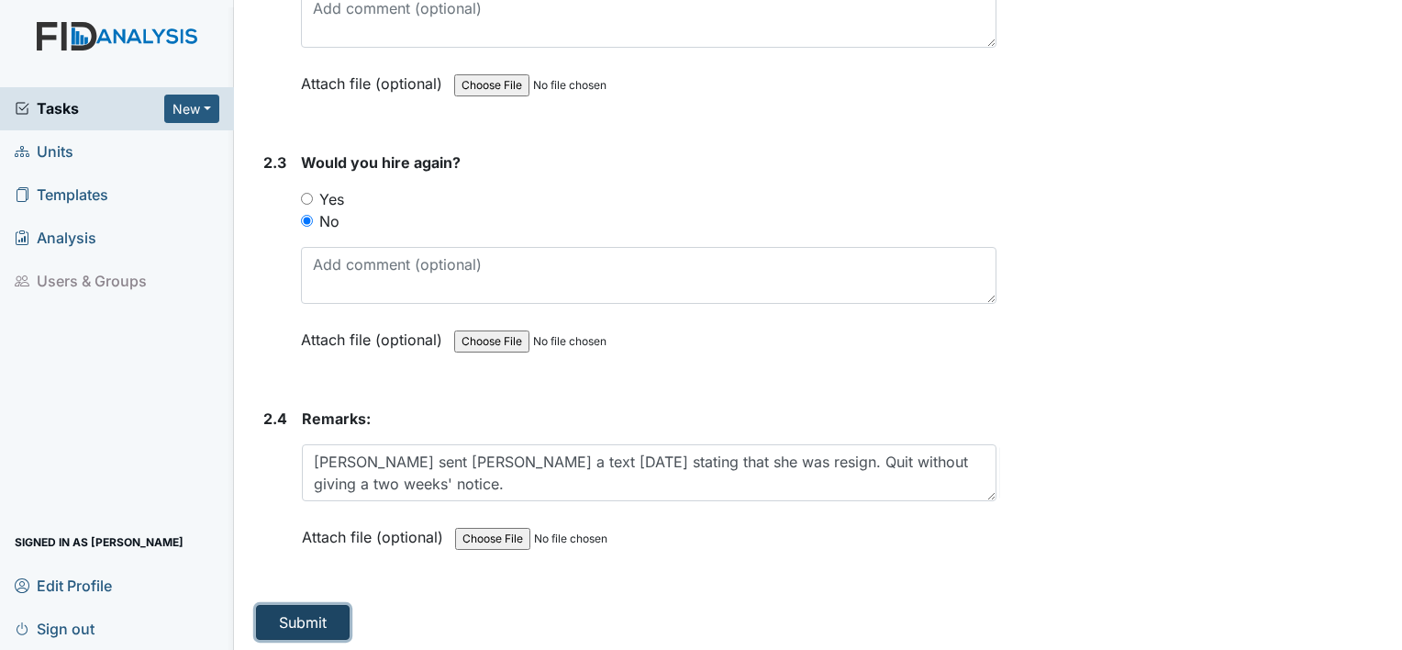
click at [270, 623] on button "Submit" at bounding box center [303, 622] width 94 height 35
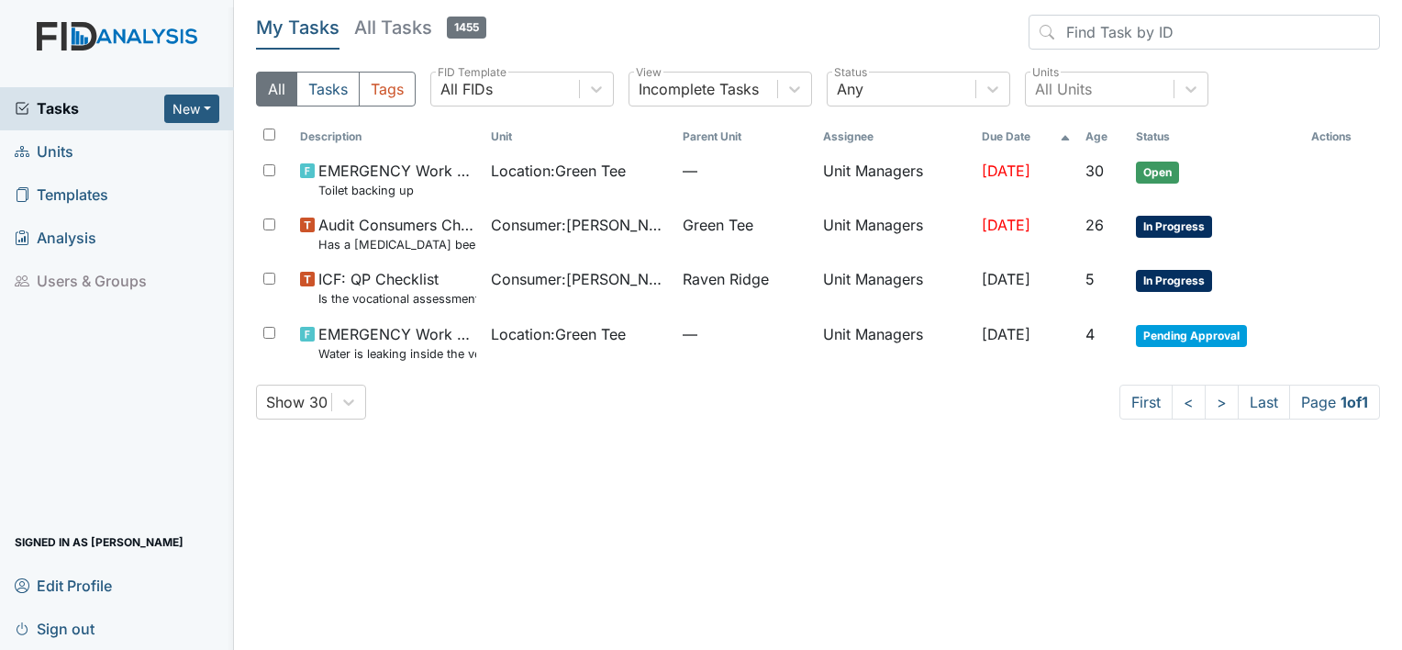
click at [70, 158] on span "Units" at bounding box center [44, 152] width 59 height 28
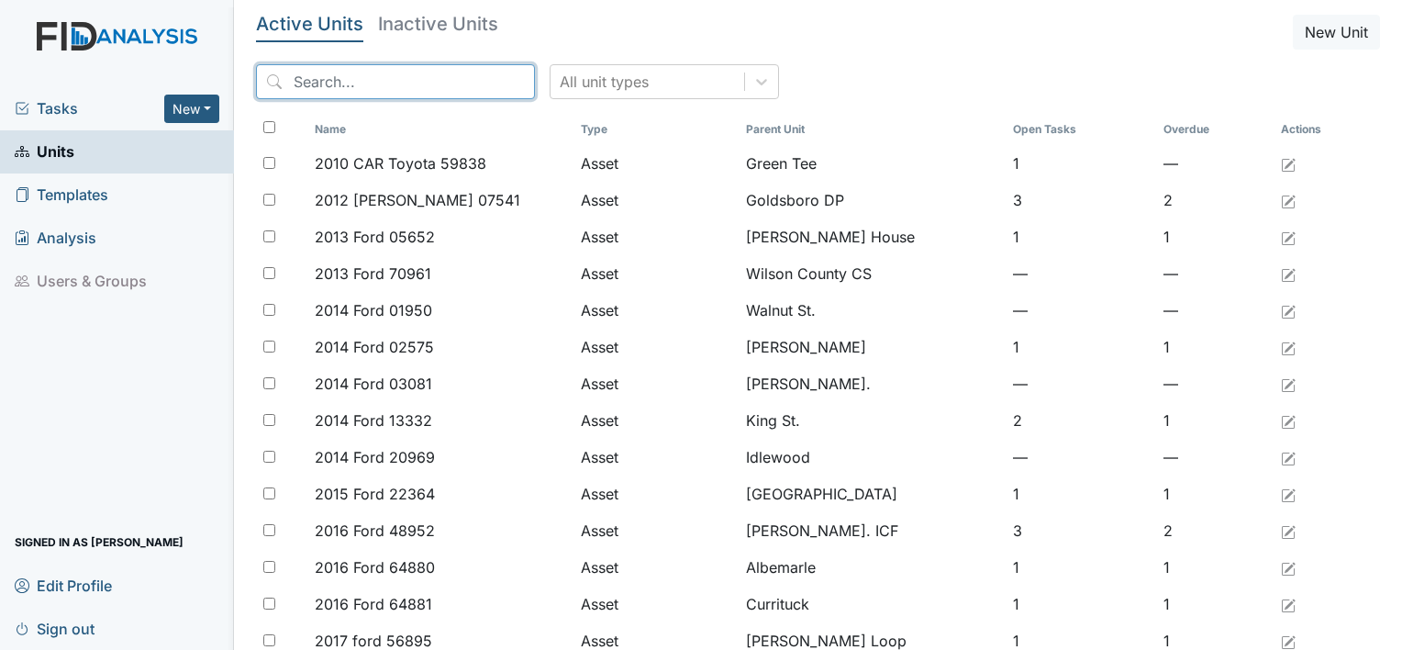
click at [294, 84] on input "search" at bounding box center [395, 81] width 279 height 35
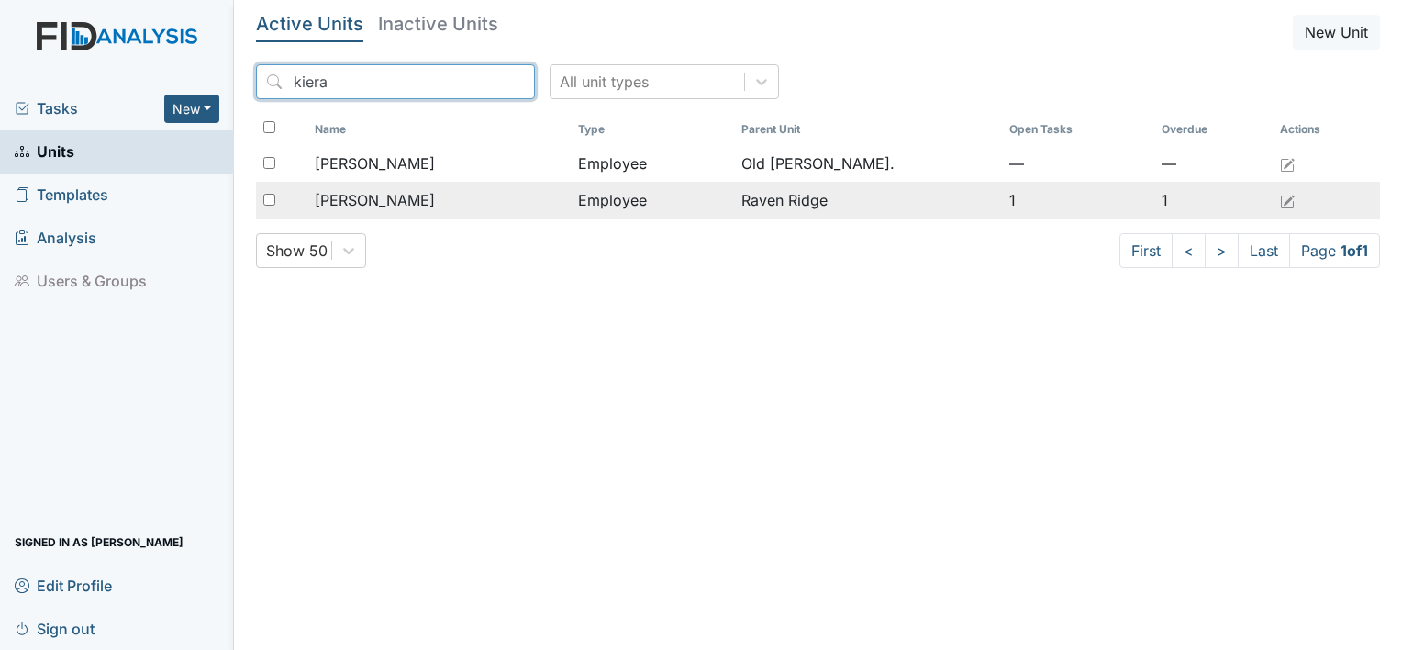
type input "kiera"
click at [371, 197] on span "[PERSON_NAME]" at bounding box center [375, 200] width 120 height 22
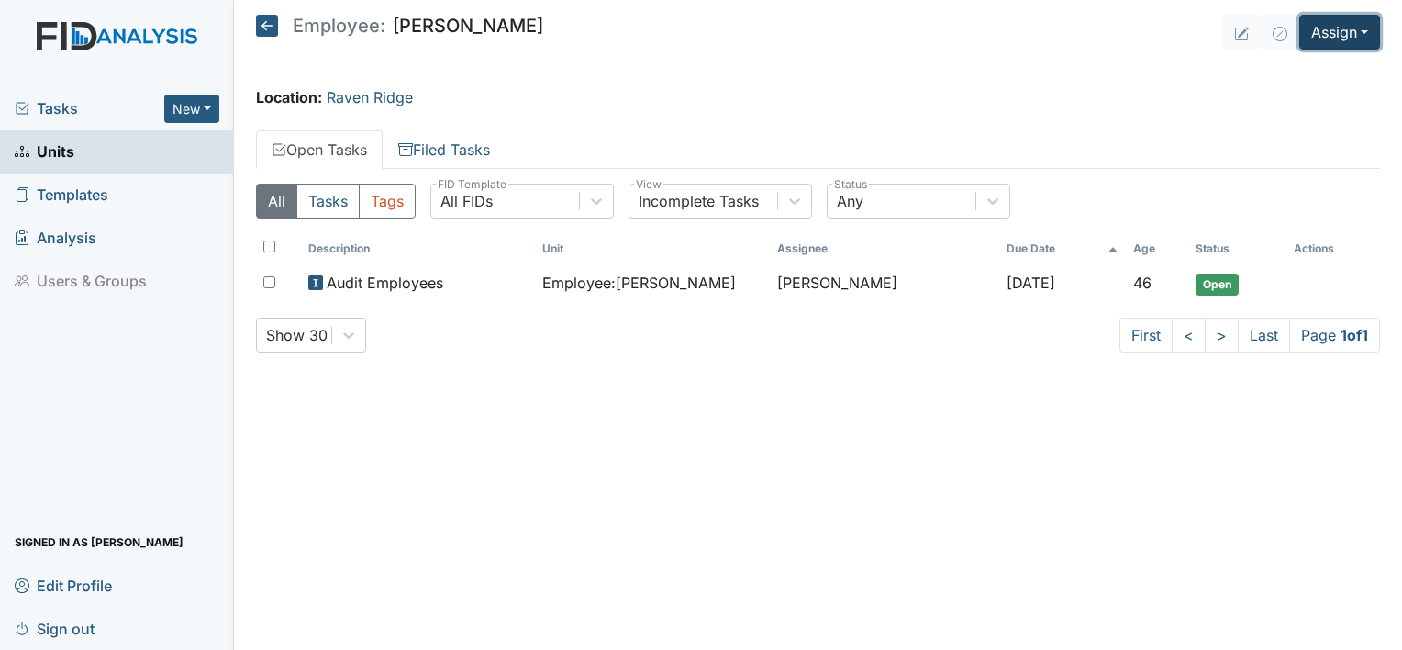
click at [1357, 37] on button "Assign" at bounding box center [1340, 32] width 81 height 35
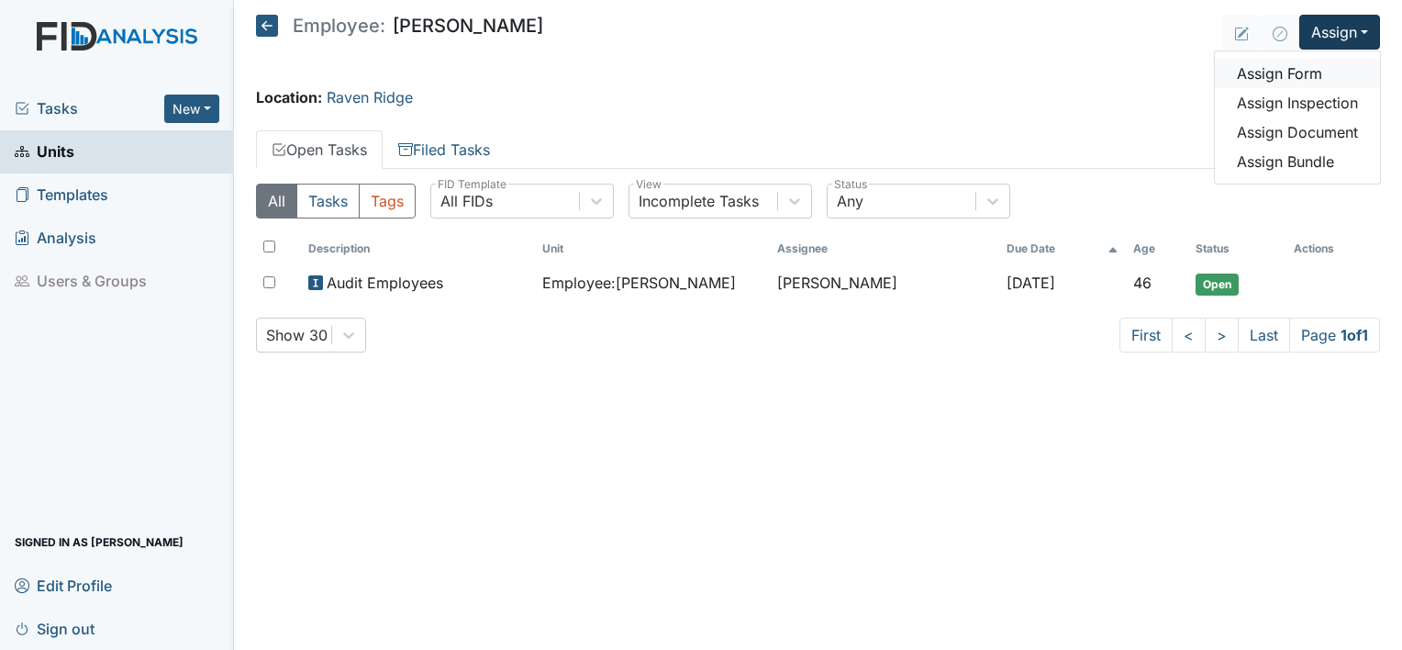
click at [1274, 70] on link "Assign Form" at bounding box center [1297, 73] width 165 height 29
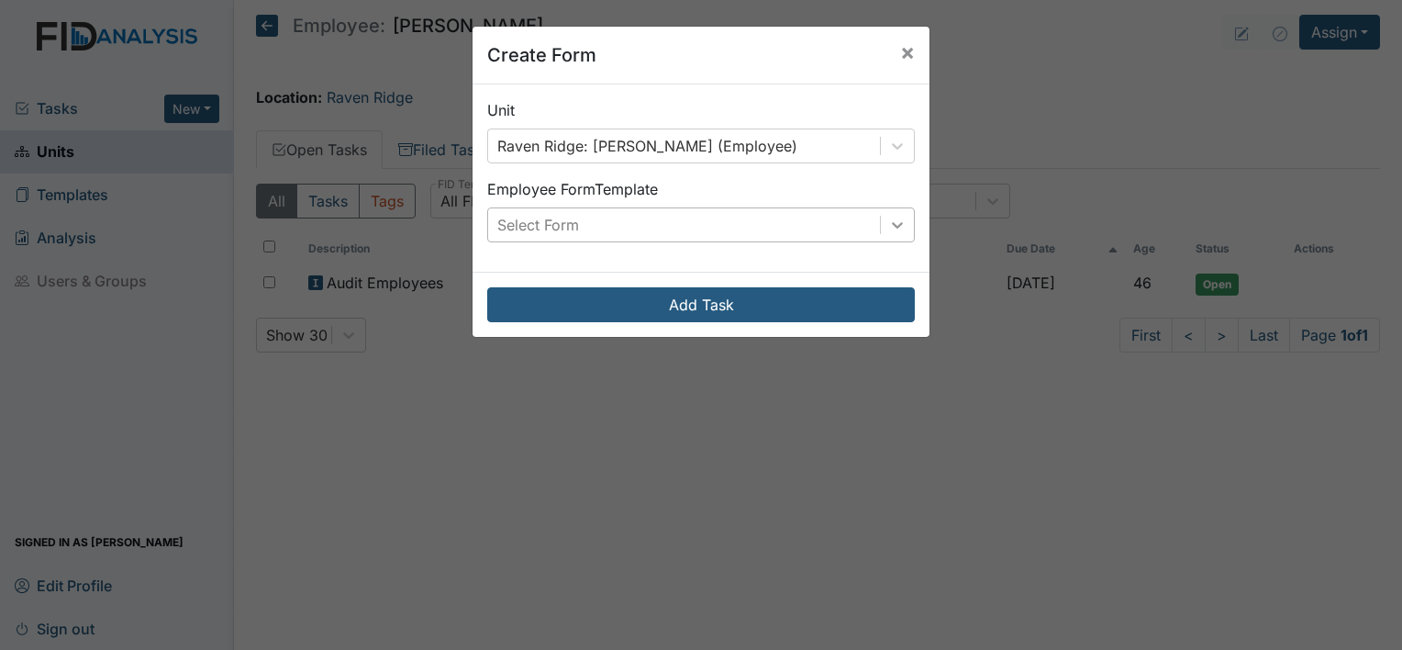
click at [894, 224] on icon at bounding box center [897, 225] width 11 height 6
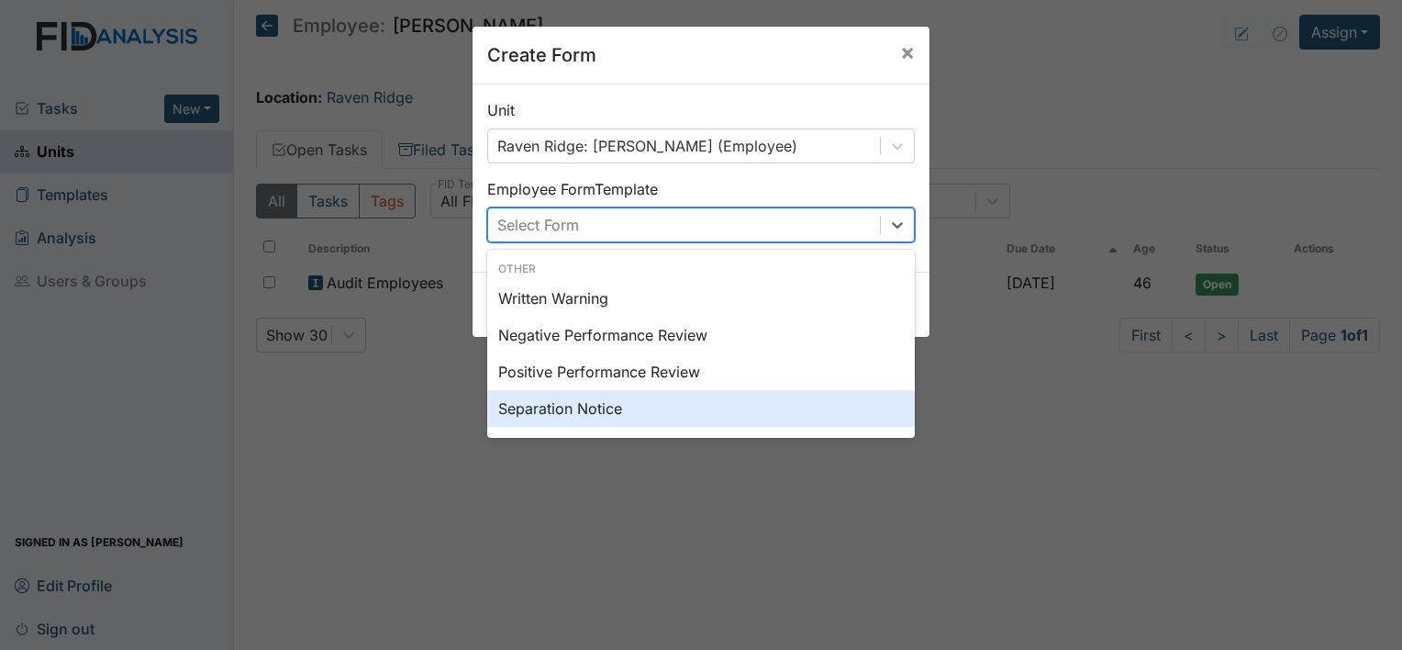
click at [577, 407] on div "Separation Notice" at bounding box center [701, 408] width 428 height 37
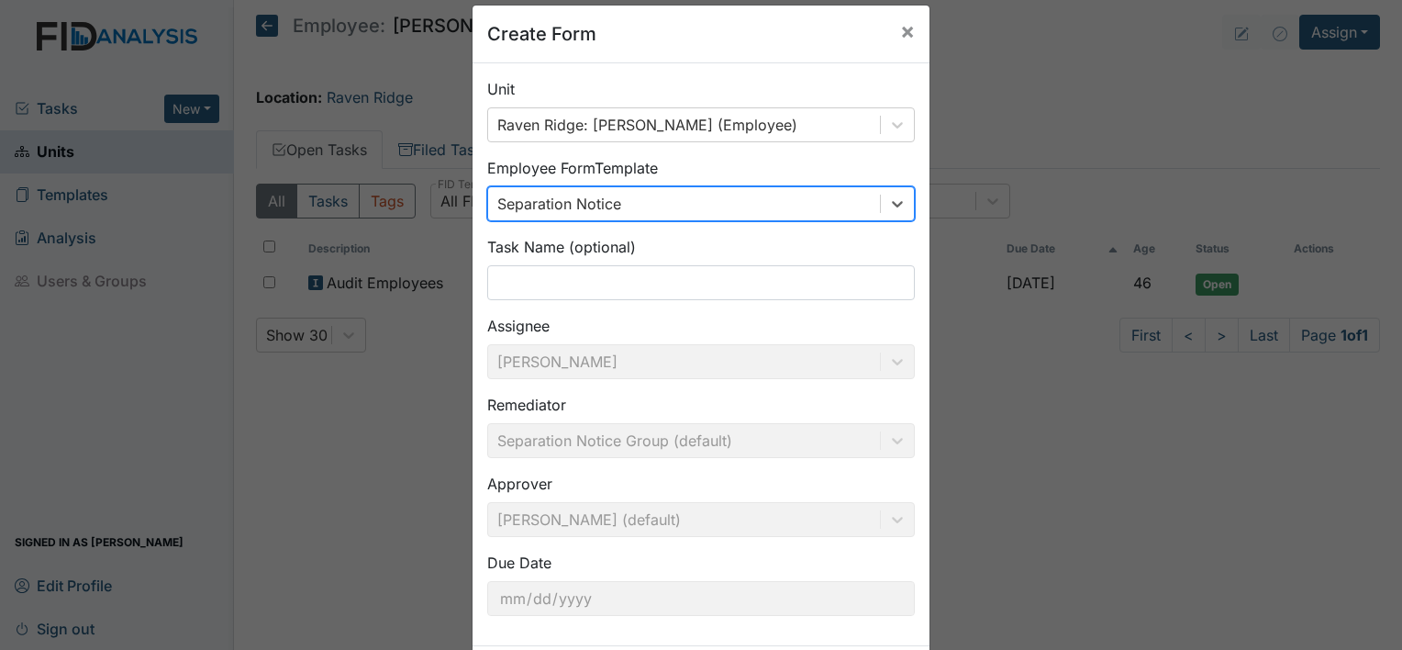
scroll to position [106, 0]
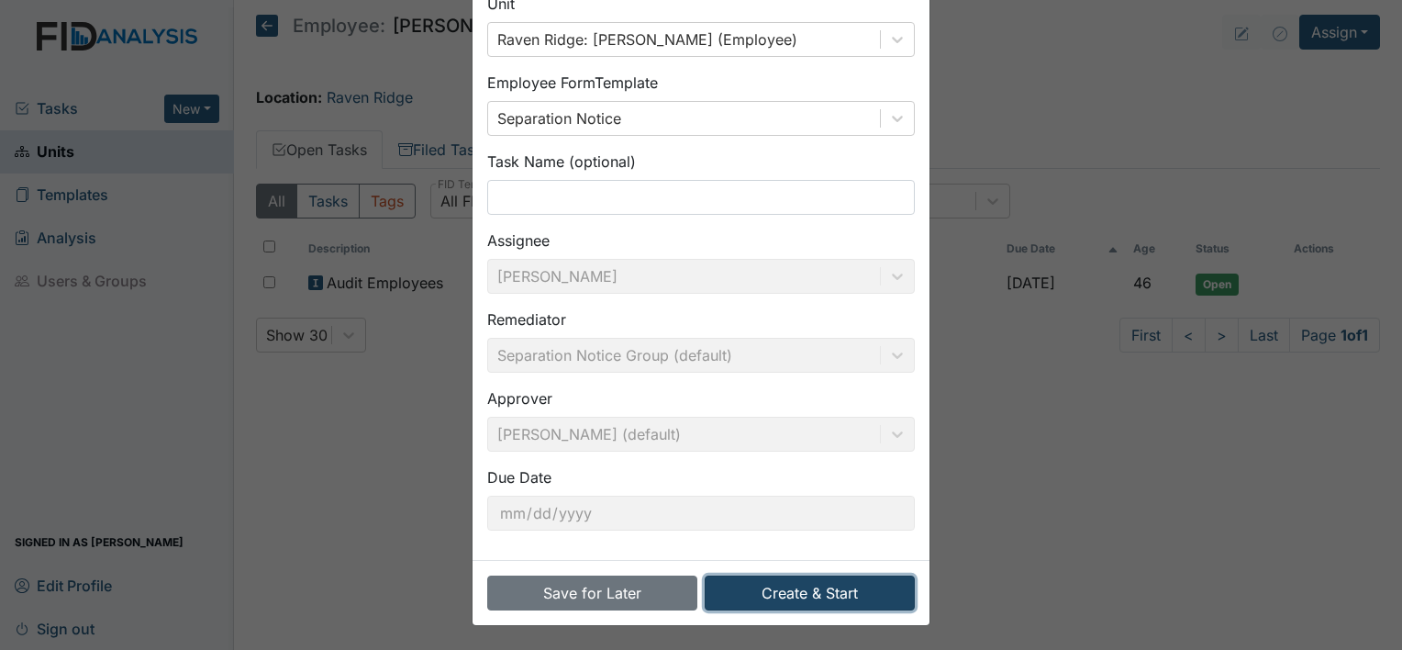
click at [750, 586] on button "Create & Start" at bounding box center [810, 592] width 210 height 35
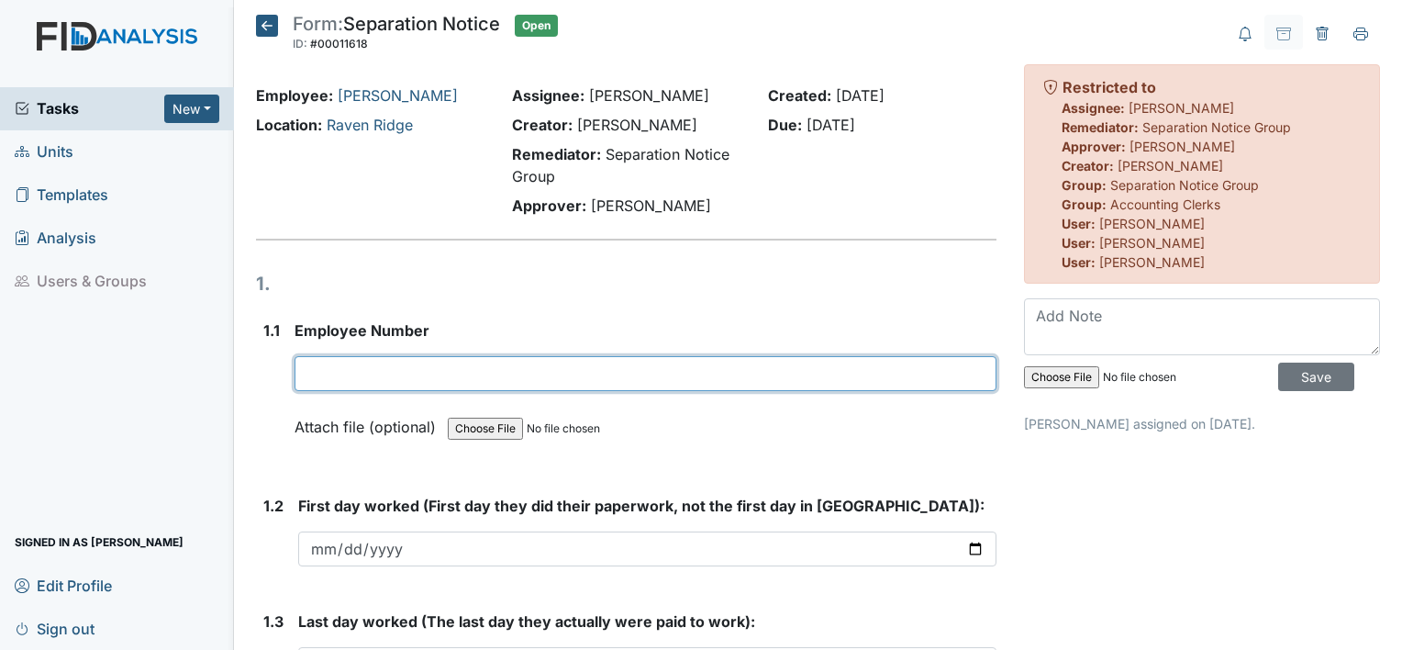
click at [357, 380] on input "text" at bounding box center [646, 373] width 702 height 35
type input "10301"
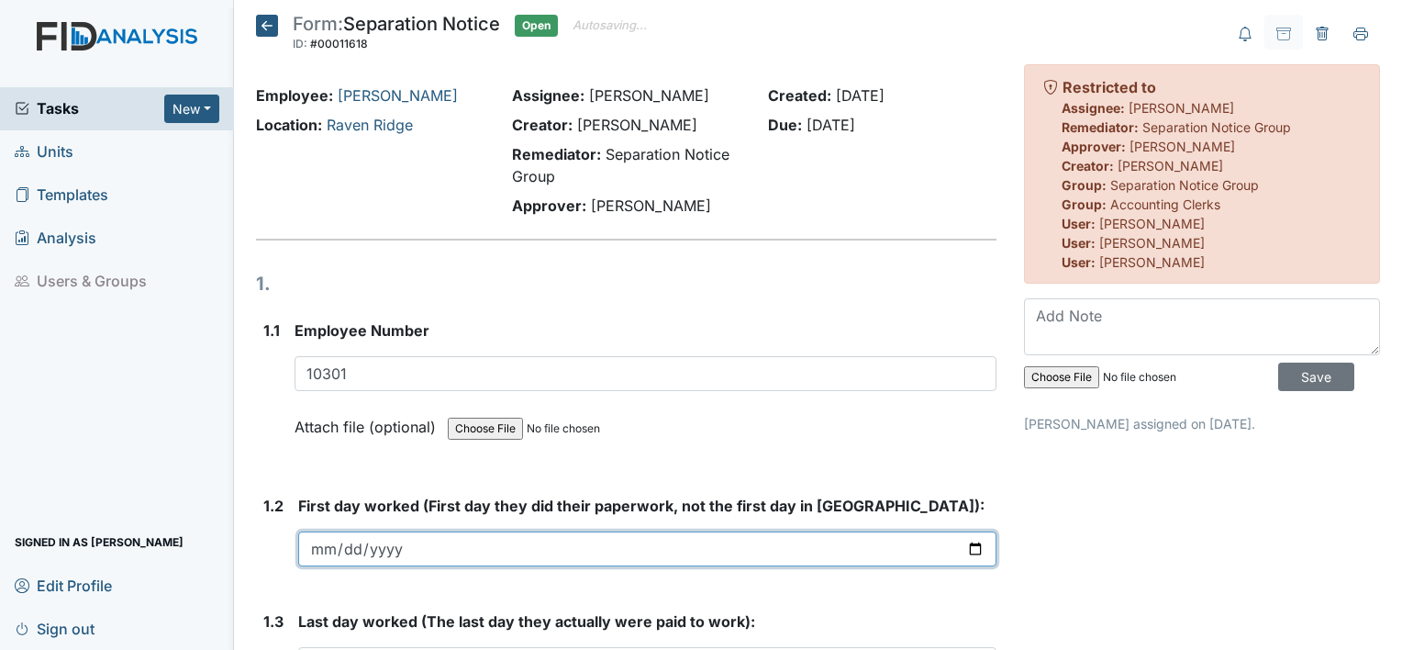
click at [316, 542] on input "date" at bounding box center [647, 548] width 698 height 35
type input "2025-07-03"
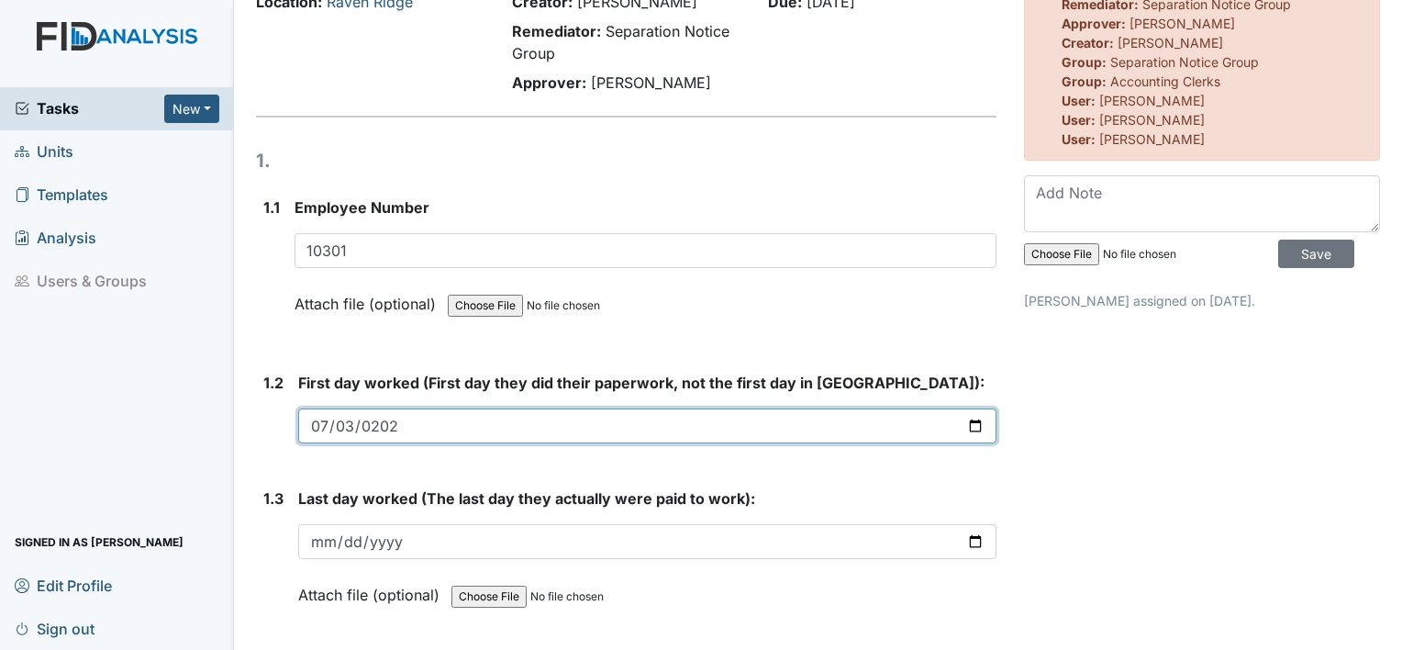
scroll to position [208, 0]
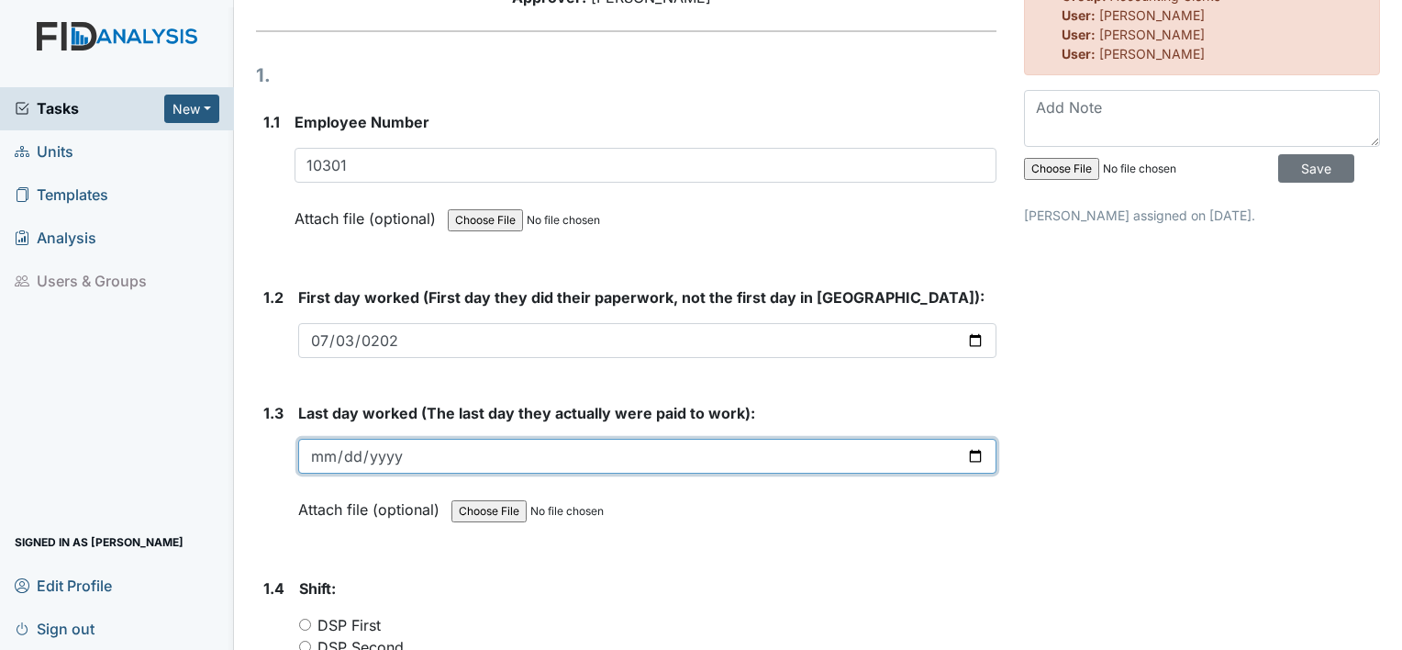
click at [316, 455] on input "date" at bounding box center [647, 456] width 698 height 35
type input "2025-07-03"
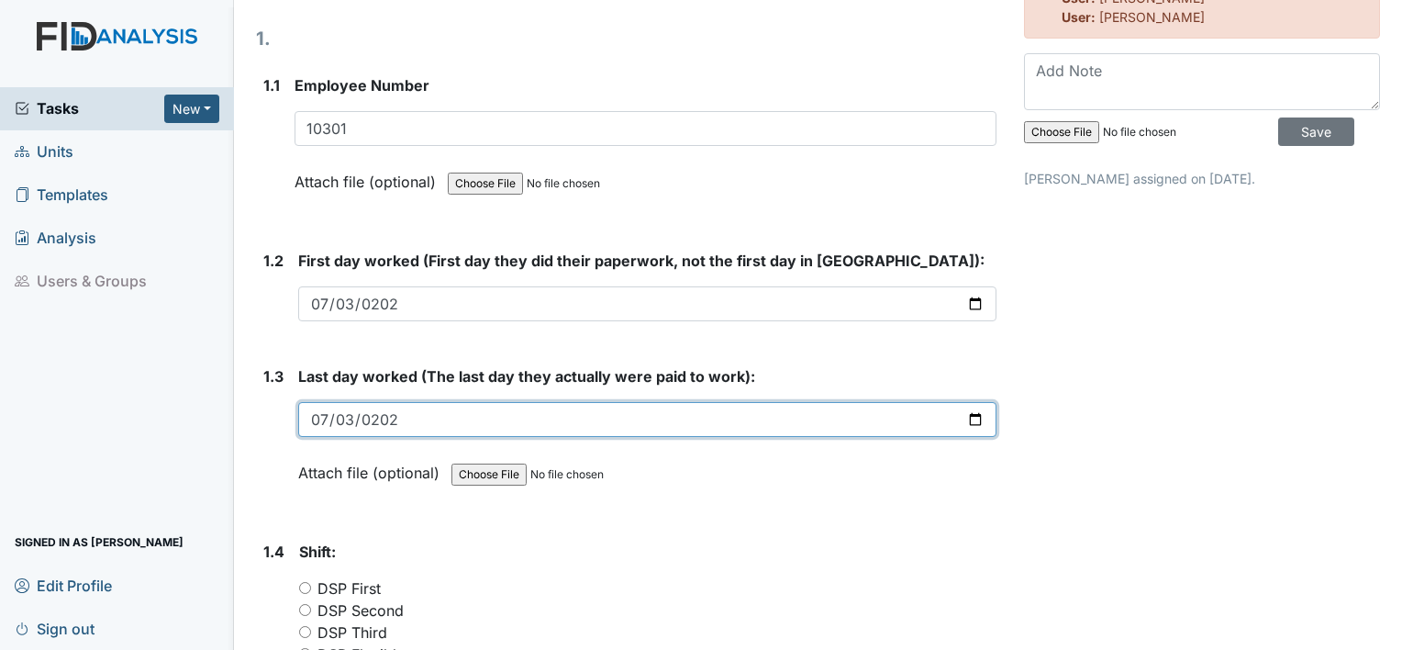
scroll to position [404, 0]
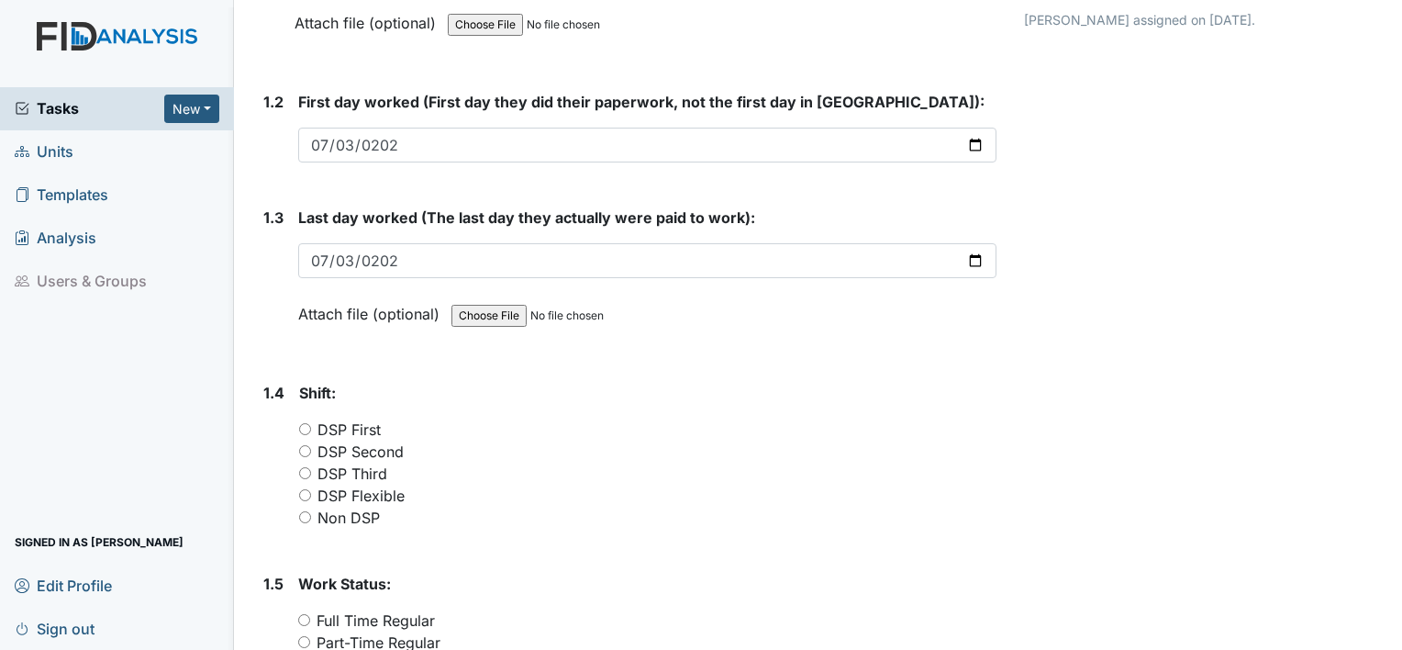
click at [1388, 641] on main "Form: Separation Notice ID: #00011618 Open Autosaving... Employee: Mitchell, Ki…" at bounding box center [818, 325] width 1168 height 650
click at [305, 452] on input "DSP Second" at bounding box center [305, 451] width 12 height 12
radio input "true"
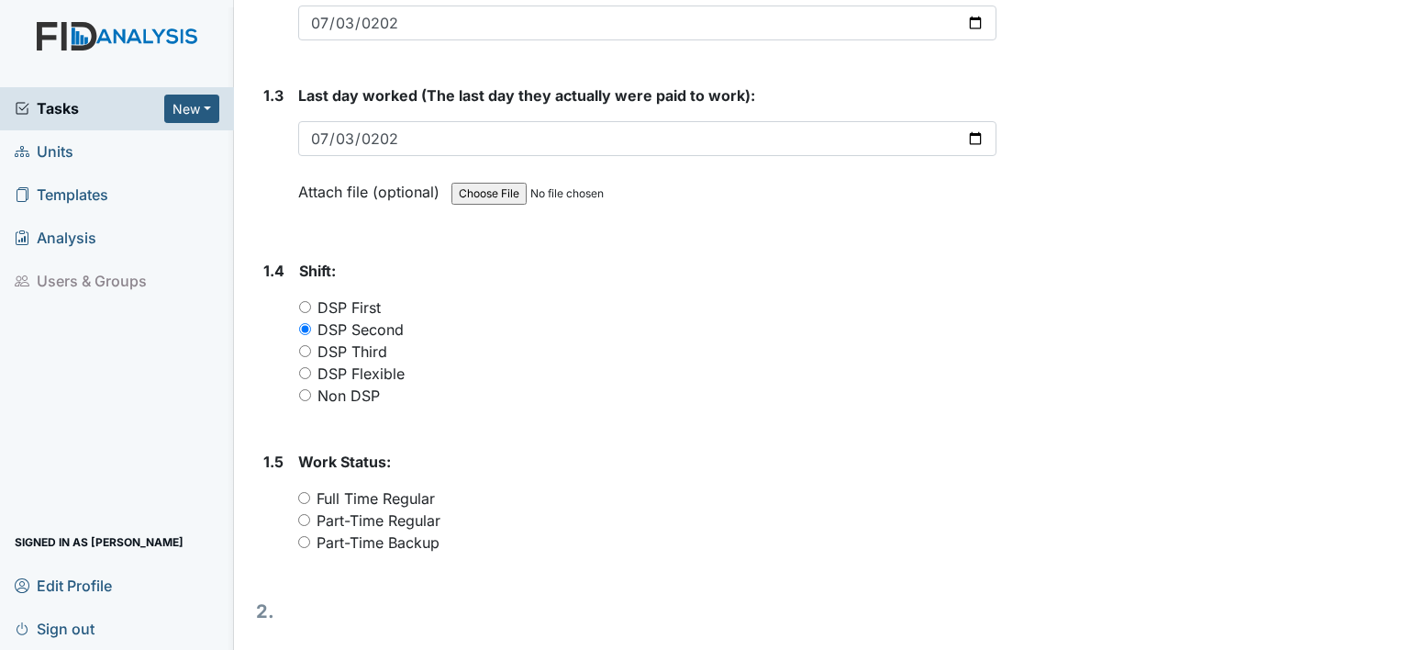
scroll to position [575, 0]
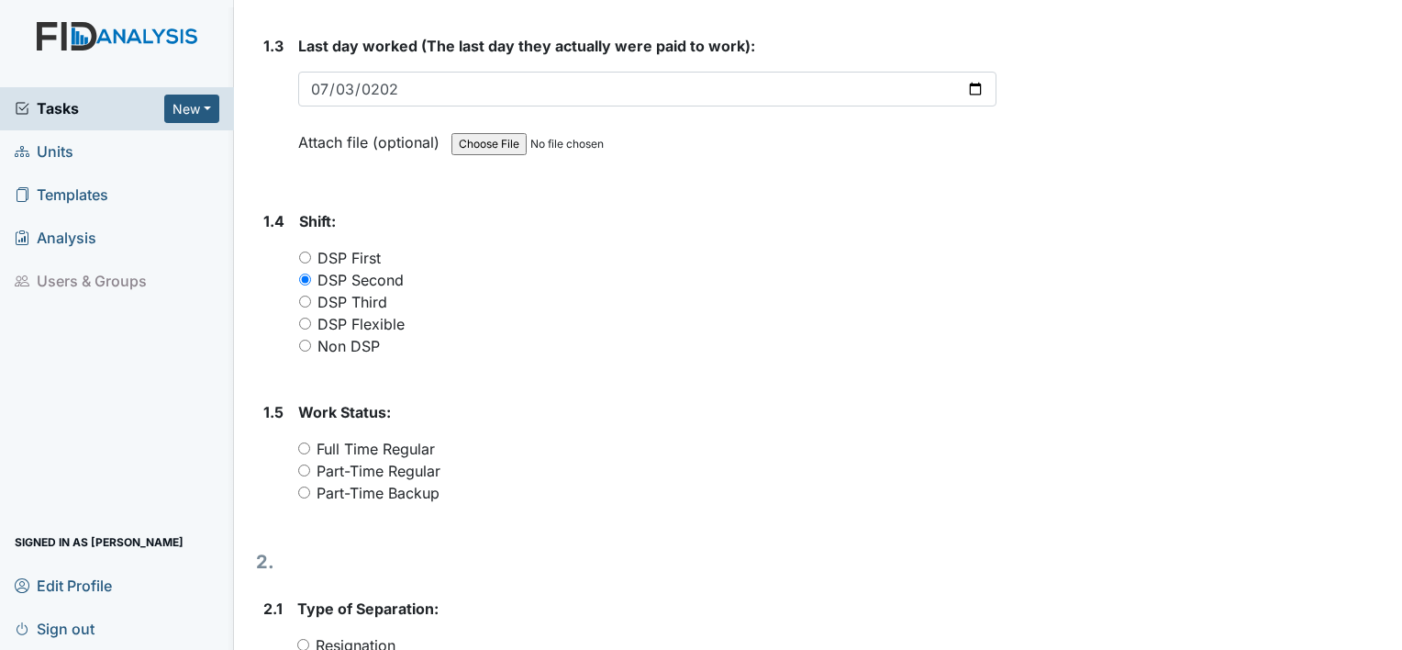
click at [301, 486] on input "Part-Time Backup" at bounding box center [304, 492] width 12 height 12
radio input "true"
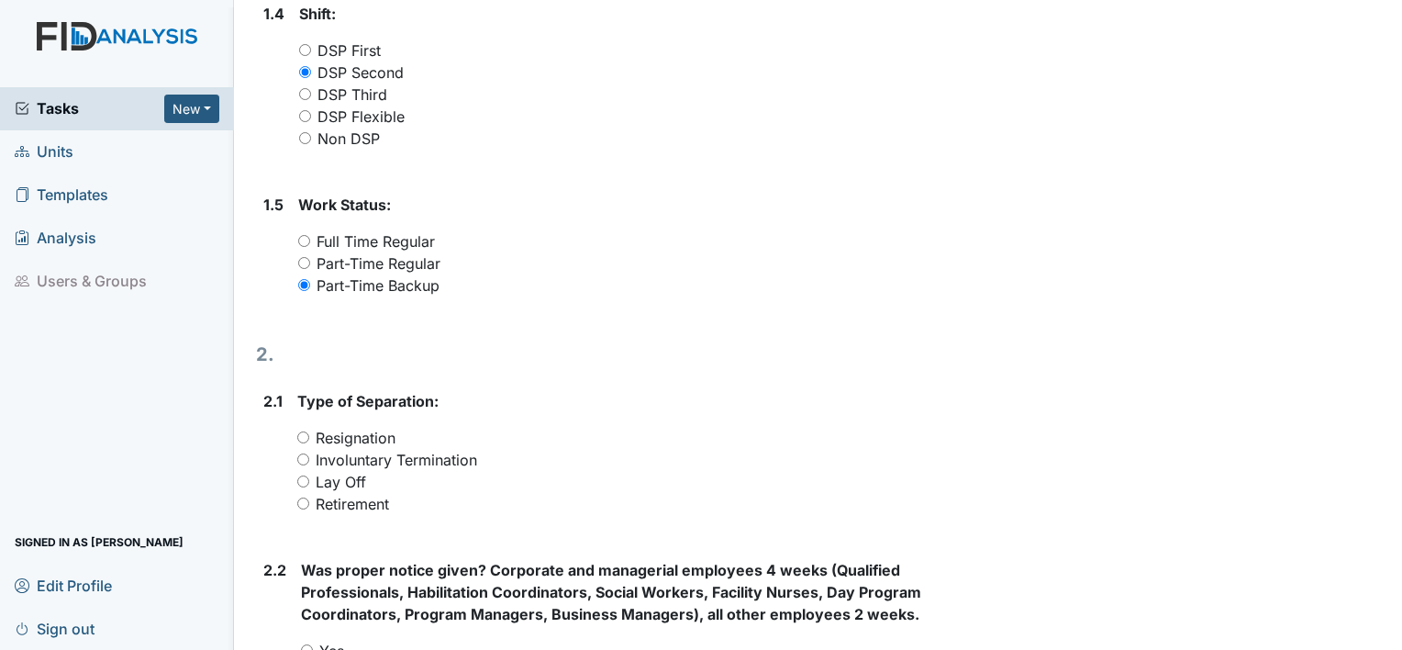
scroll to position [808, 0]
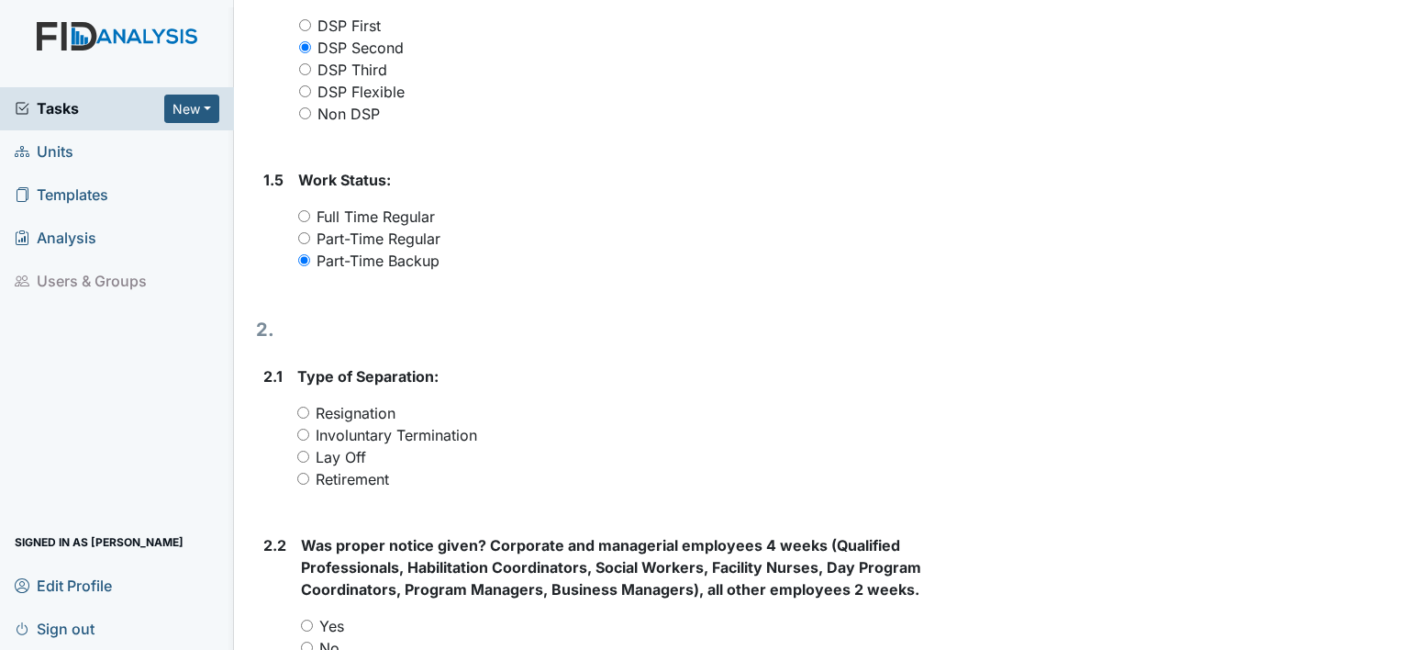
click at [305, 407] on input "Resignation" at bounding box center [303, 413] width 12 height 12
radio input "true"
click at [304, 628] on input "Yes" at bounding box center [307, 625] width 12 height 12
radio input "true"
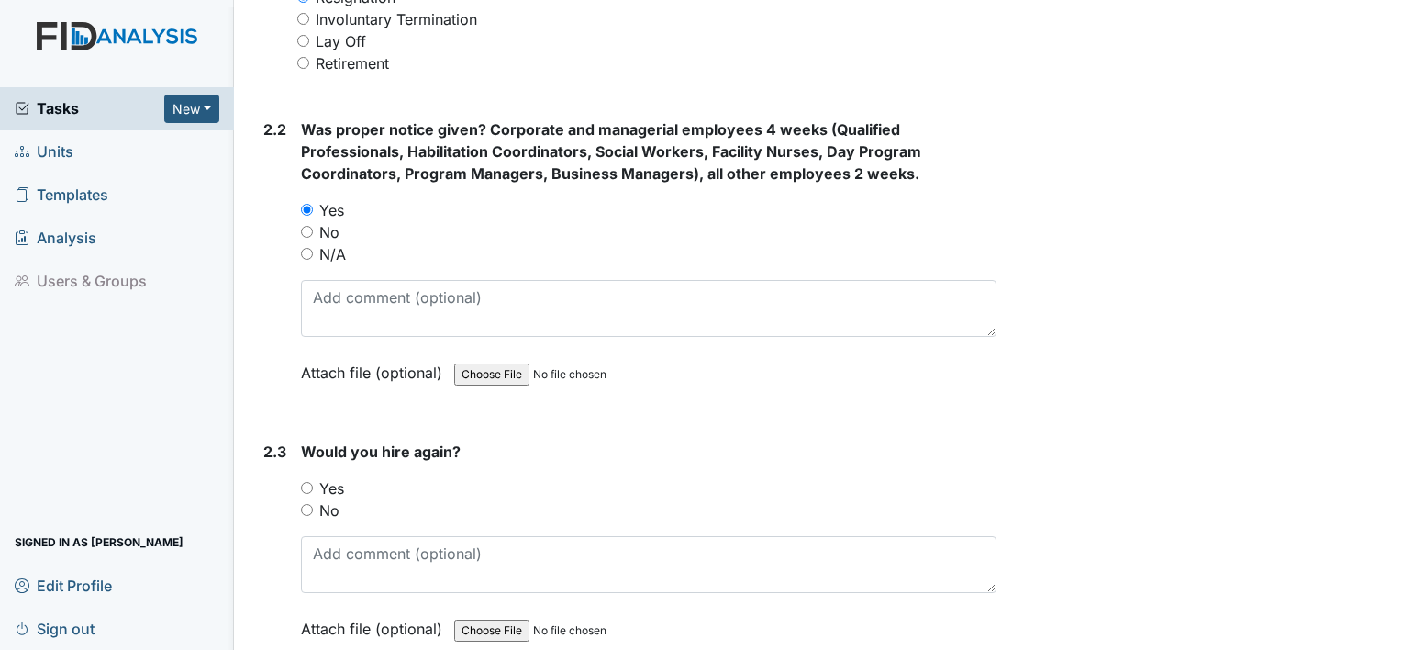
scroll to position [1285, 0]
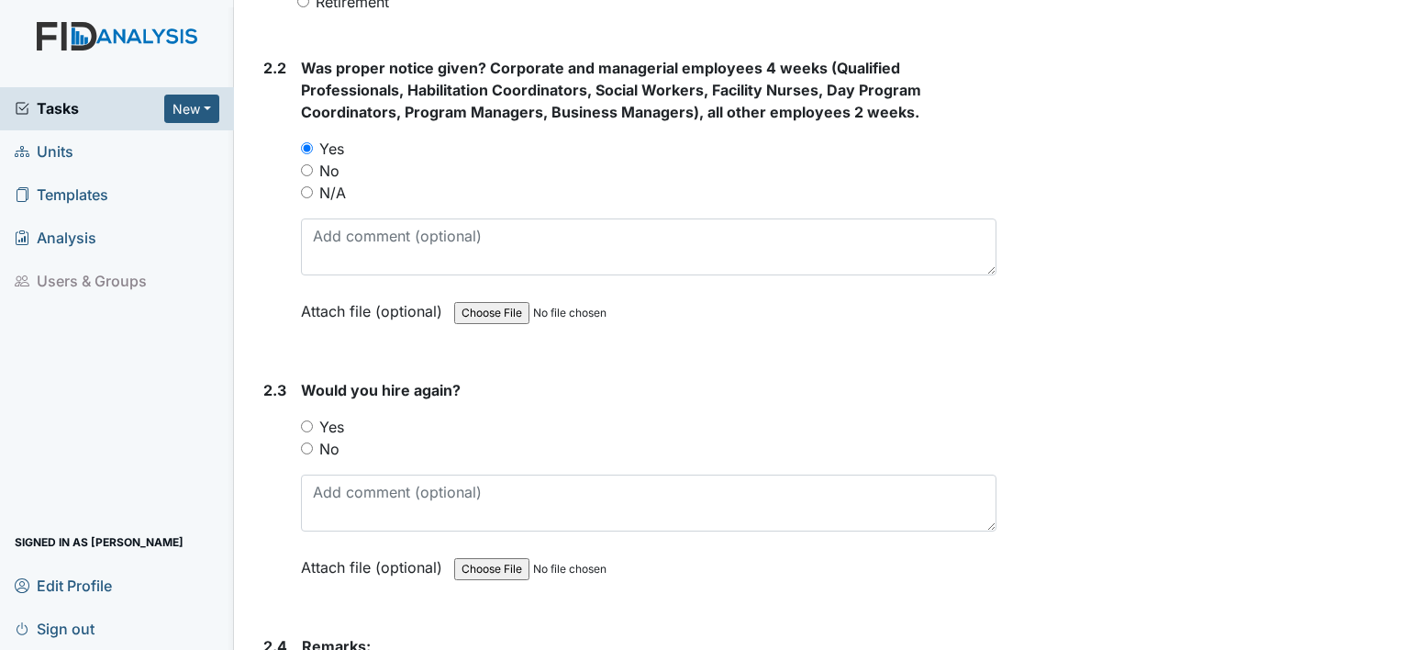
click at [312, 426] on input "Yes" at bounding box center [307, 426] width 12 height 12
radio input "true"
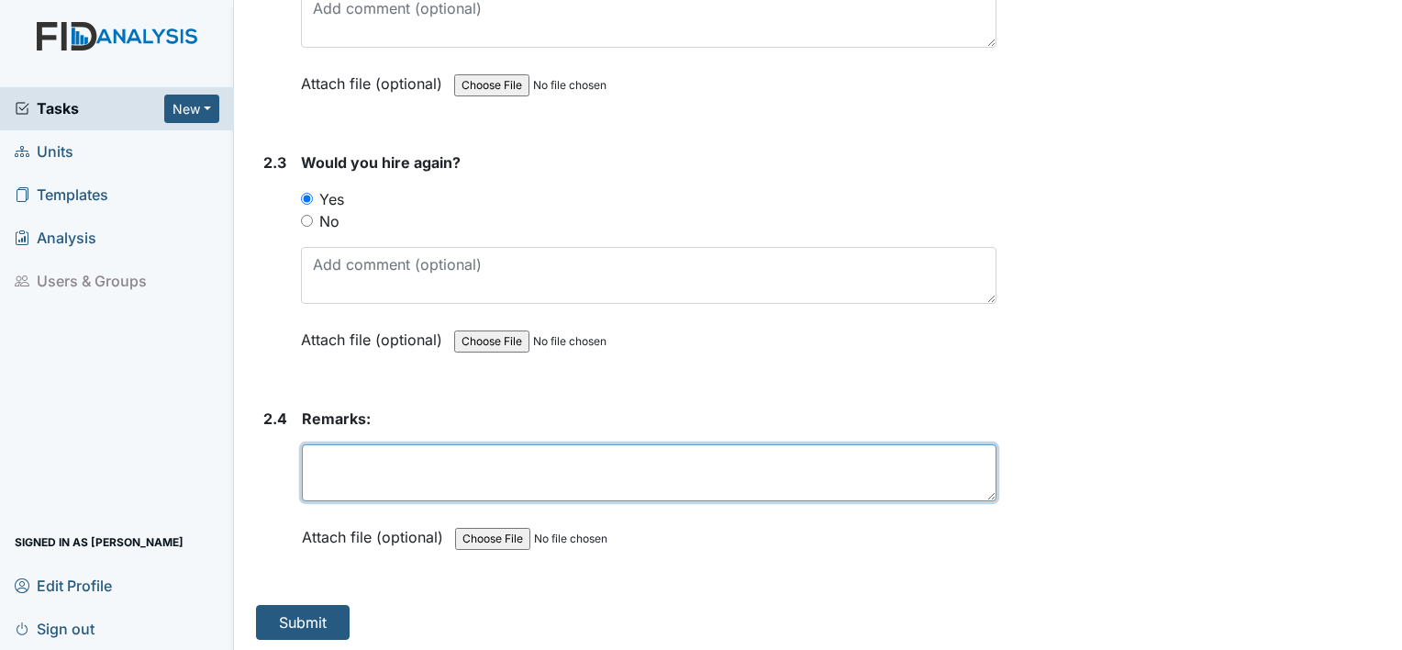
click at [386, 452] on textarea at bounding box center [649, 472] width 695 height 57
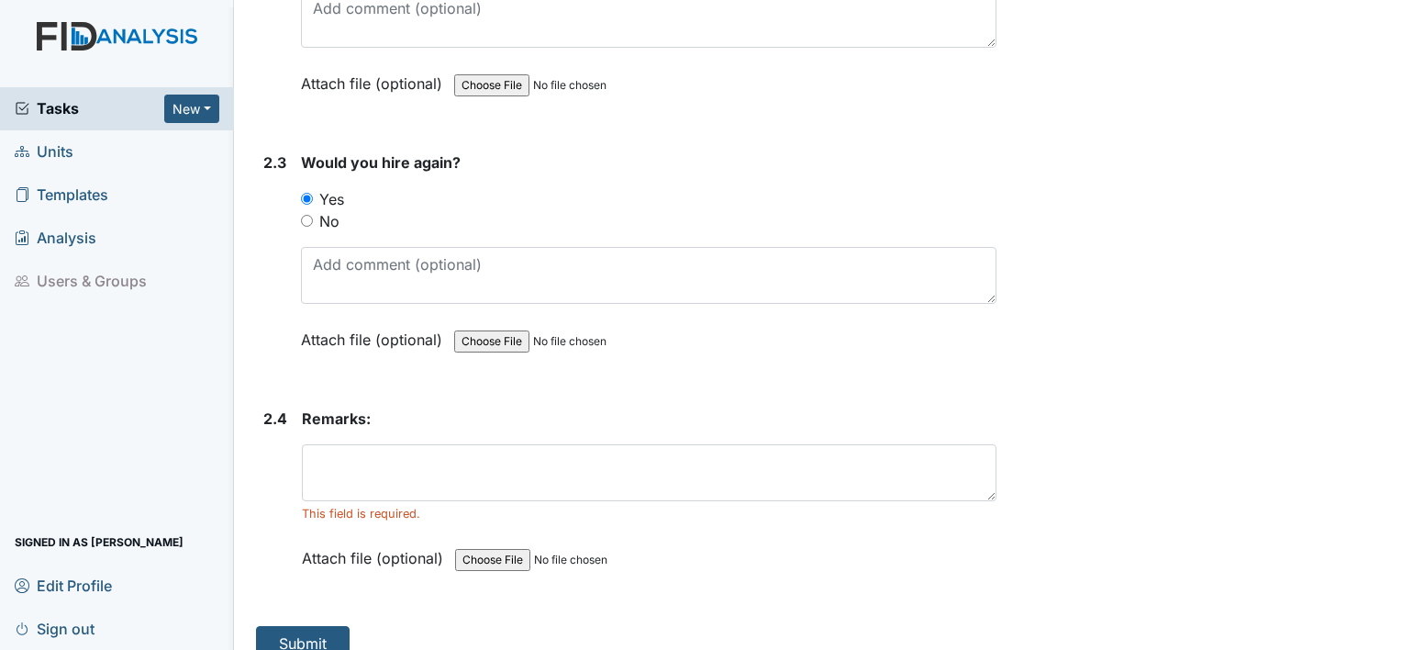
scroll to position [1534, 0]
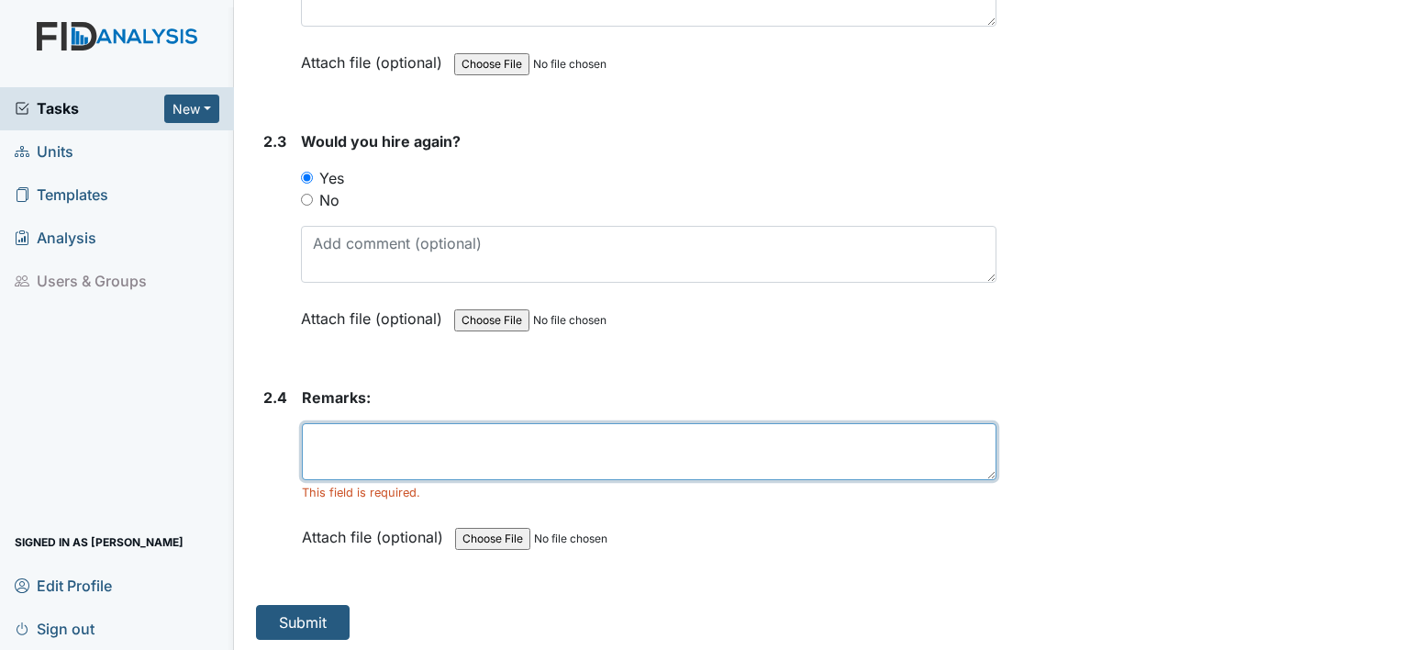
click at [451, 437] on textarea at bounding box center [649, 451] width 695 height 57
type textarea "S"
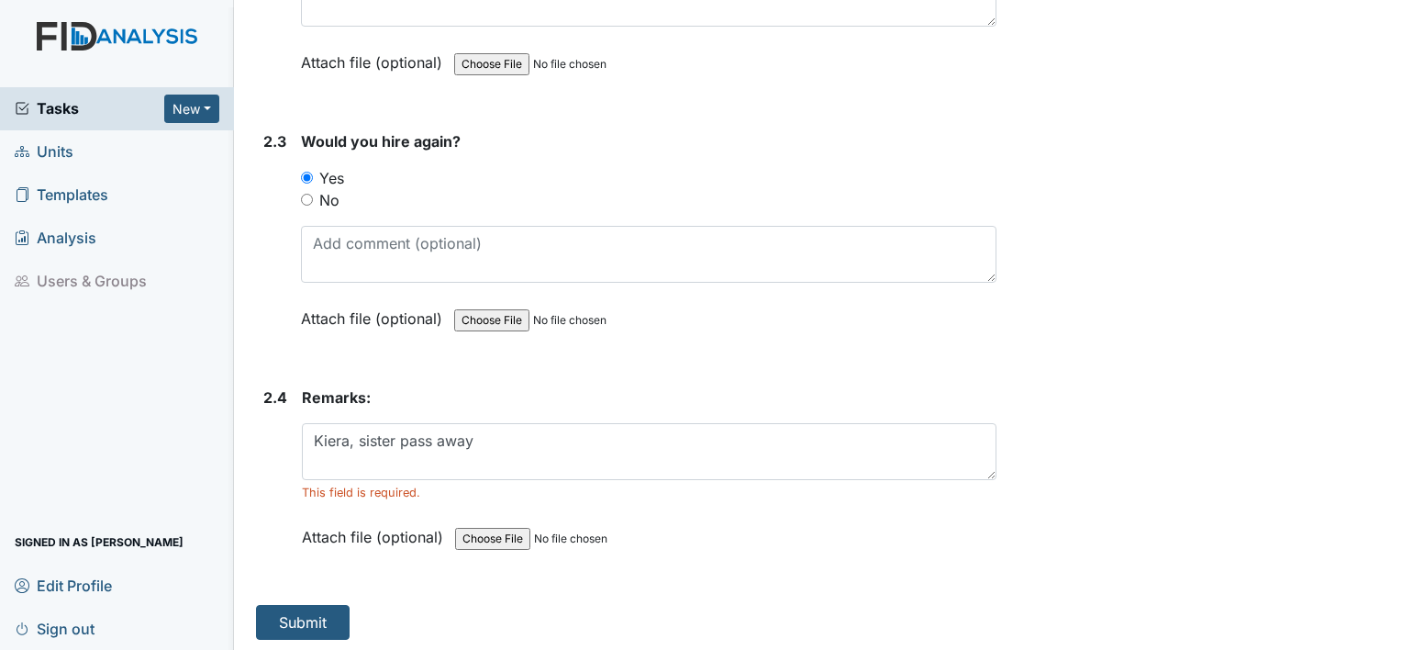
click at [460, 492] on div "This field is required." at bounding box center [649, 492] width 695 height 17
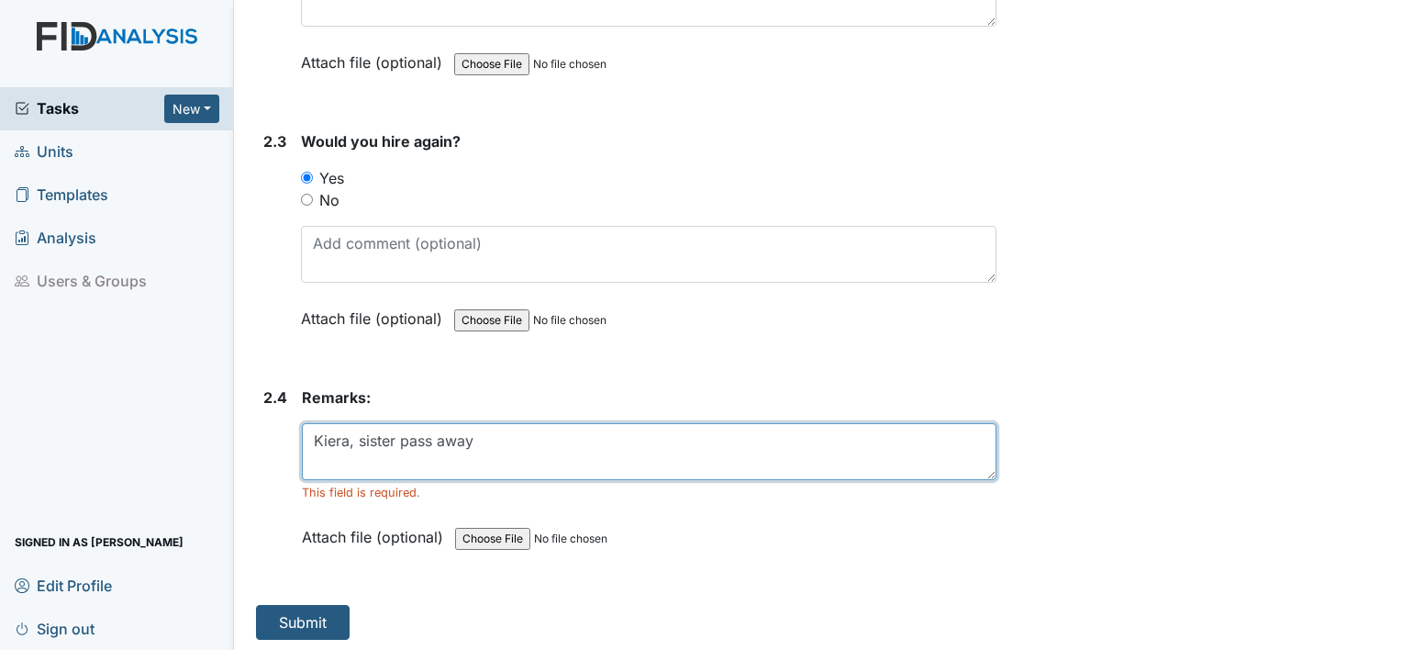
click at [485, 436] on textarea "Kiera, sister pass away" at bounding box center [649, 451] width 695 height 57
type textarea "Kiera, sister pass away and father had a heart attack."
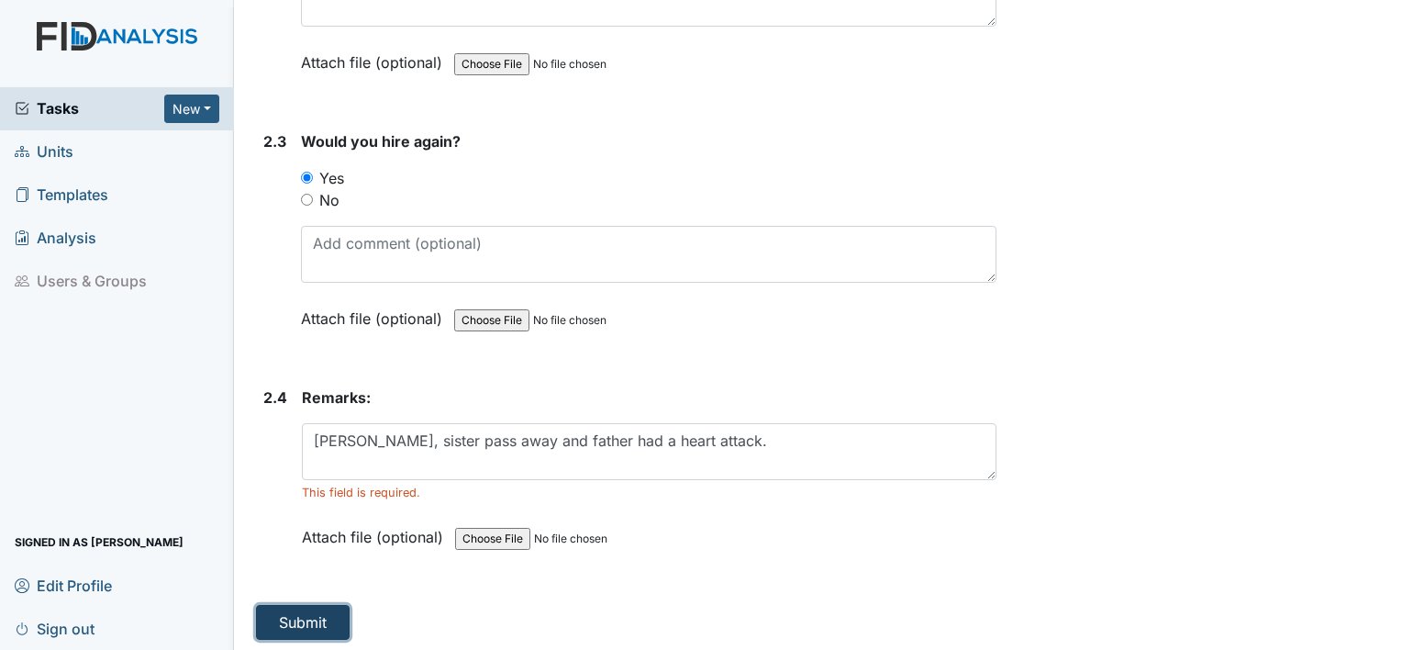
drag, startPoint x: 327, startPoint y: 625, endPoint x: 631, endPoint y: 547, distance: 313.6
click at [304, 614] on button "Submit" at bounding box center [303, 622] width 94 height 35
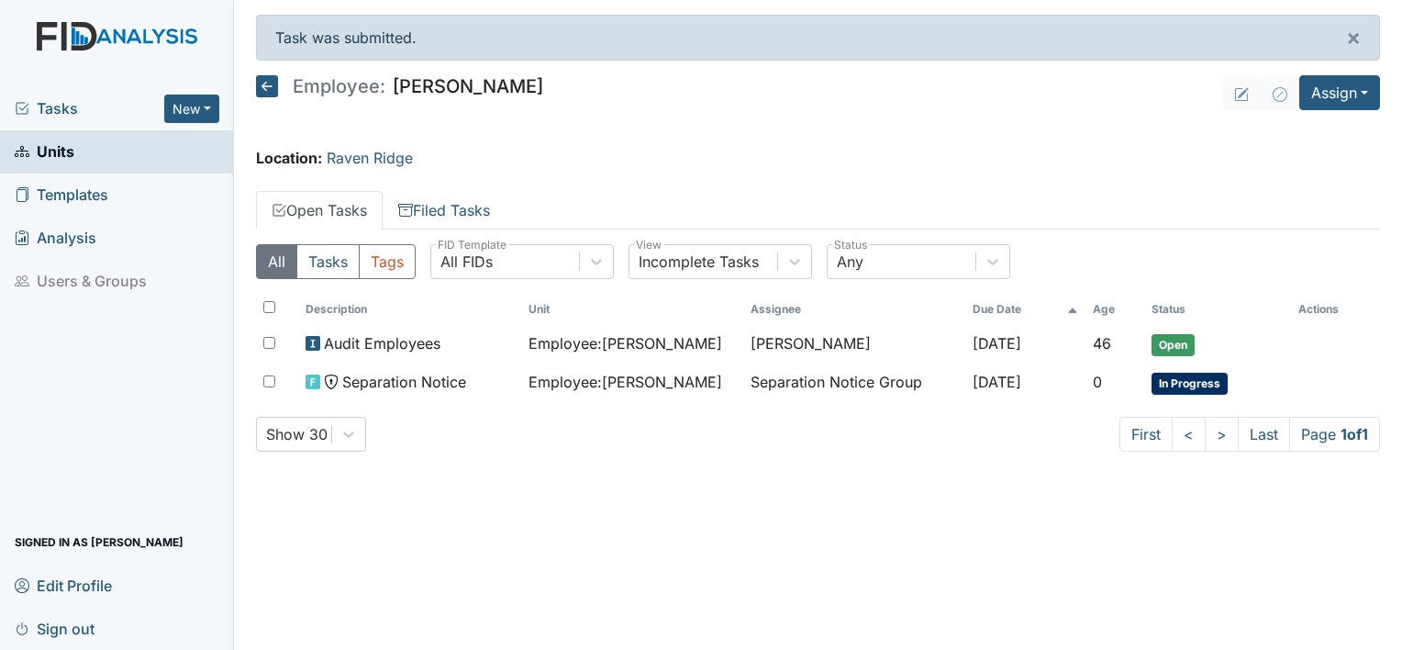
click at [59, 152] on span "Units" at bounding box center [45, 152] width 60 height 28
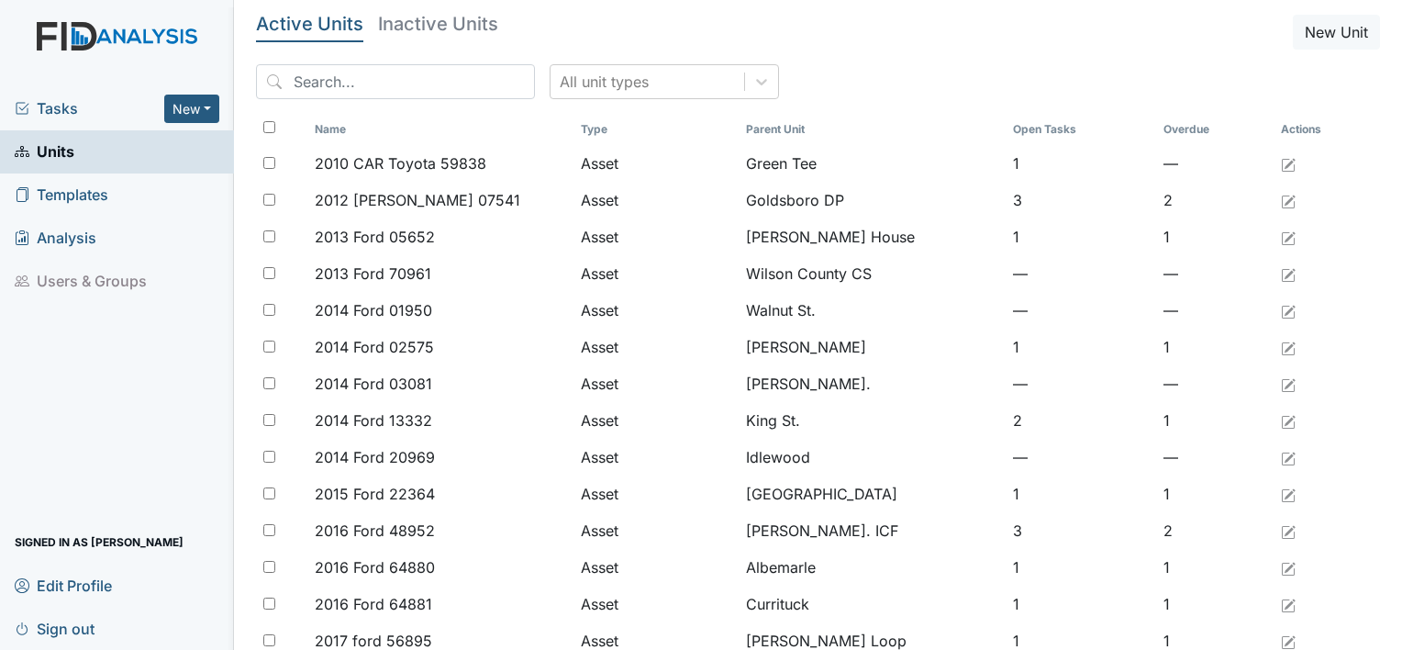
click at [59, 152] on span "Units" at bounding box center [45, 152] width 60 height 28
